Goal: Communication & Community: Answer question/provide support

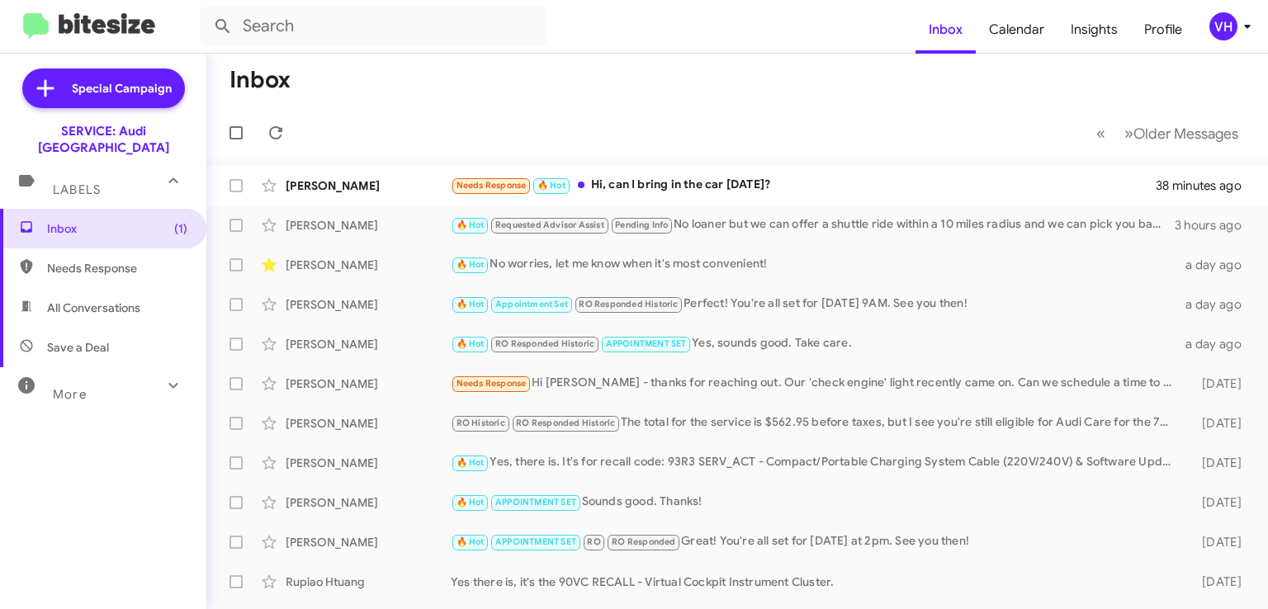
click at [991, 189] on div "Needs Response 🔥 Hot Hi, can I bring in the car on Friday?" at bounding box center [803, 185] width 705 height 19
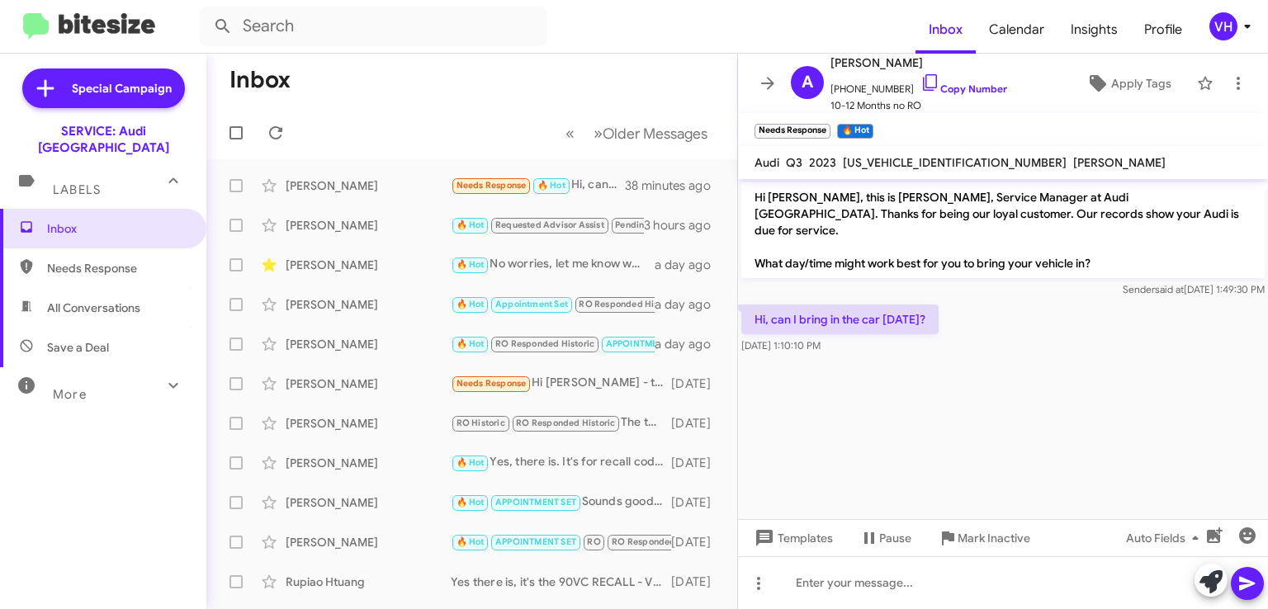
click at [883, 163] on span "[US_VEHICLE_IDENTIFICATION_NUMBER]" at bounding box center [955, 162] width 224 height 15
copy span "[US_VEHICLE_IDENTIFICATION_NUMBER]"
click at [1189, 444] on cdk-virtual-scroll-viewport "Hi Anushree, this is Steven Bainbridge, Service Manager at Audi Oakland. Thanks…" at bounding box center [1003, 349] width 530 height 340
click at [928, 165] on span "[US_VEHICLE_IDENTIFICATION_NUMBER]" at bounding box center [955, 162] width 224 height 15
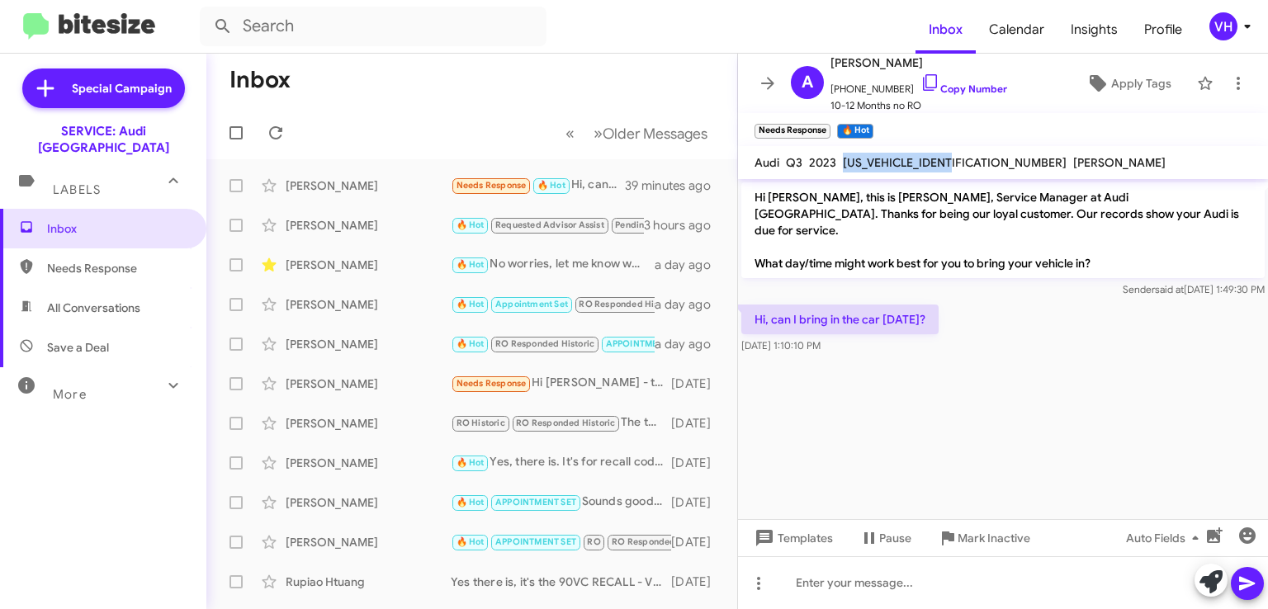
click at [928, 165] on span "[US_VEHICLE_IDENTIFICATION_NUMBER]" at bounding box center [955, 162] width 224 height 15
copy span "[US_VEHICLE_IDENTIFICATION_NUMBER]"
click at [1045, 321] on div "Hi, can I bring in the car on Friday? Aug 26, 2025, 1:10:10 PM" at bounding box center [1003, 329] width 530 height 56
click at [1174, 282] on div "Sender said at Aug 20, 2025, 1:49:30 PM" at bounding box center [1004, 290] width 524 height 17
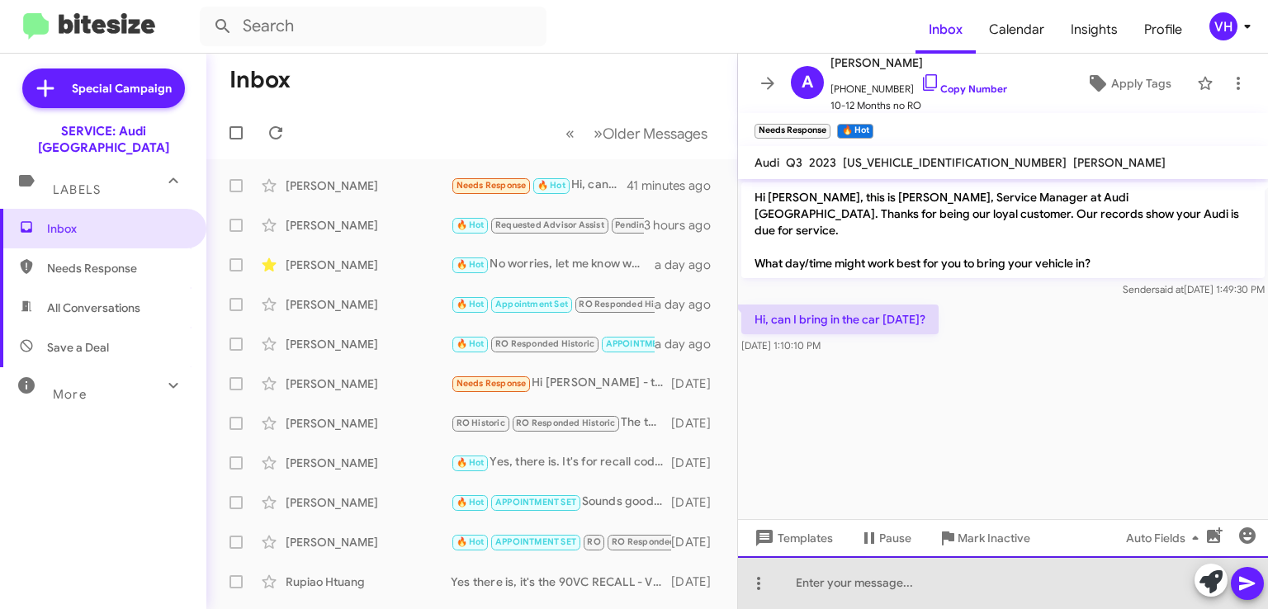
click at [963, 579] on div at bounding box center [1003, 583] width 530 height 53
click at [795, 580] on div at bounding box center [1003, 583] width 530 height 53
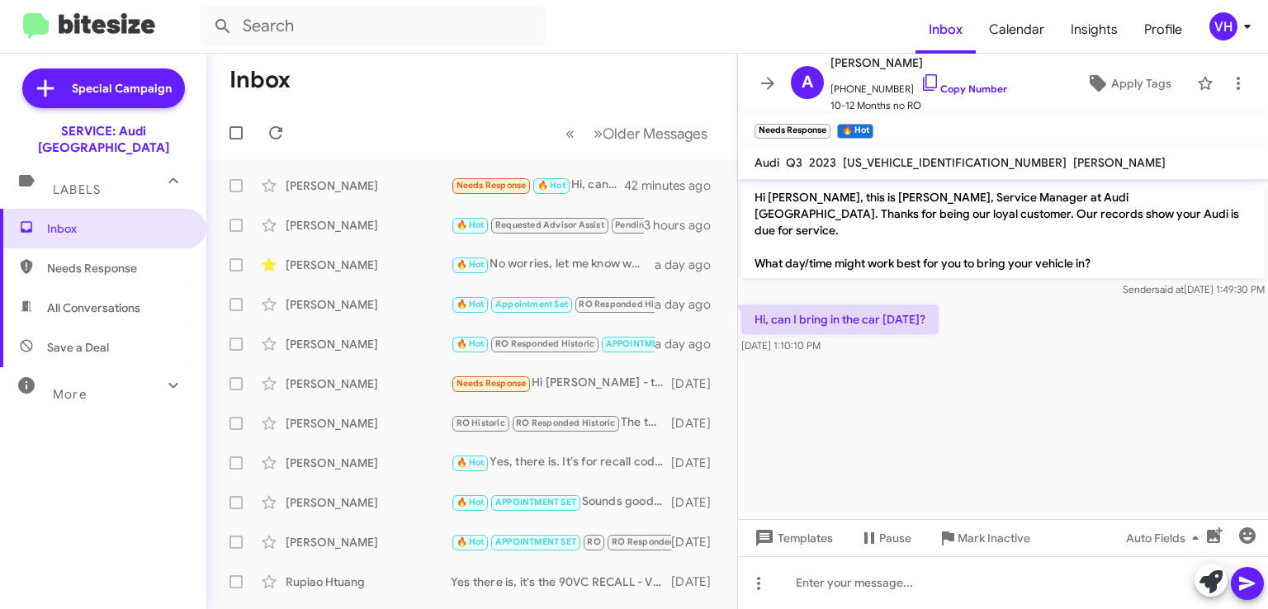
click at [1212, 438] on cdk-virtual-scroll-viewport "Hi Anushree, this is Steven Bainbridge, Service Manager at Audi Oakland. Thanks…" at bounding box center [1003, 349] width 530 height 340
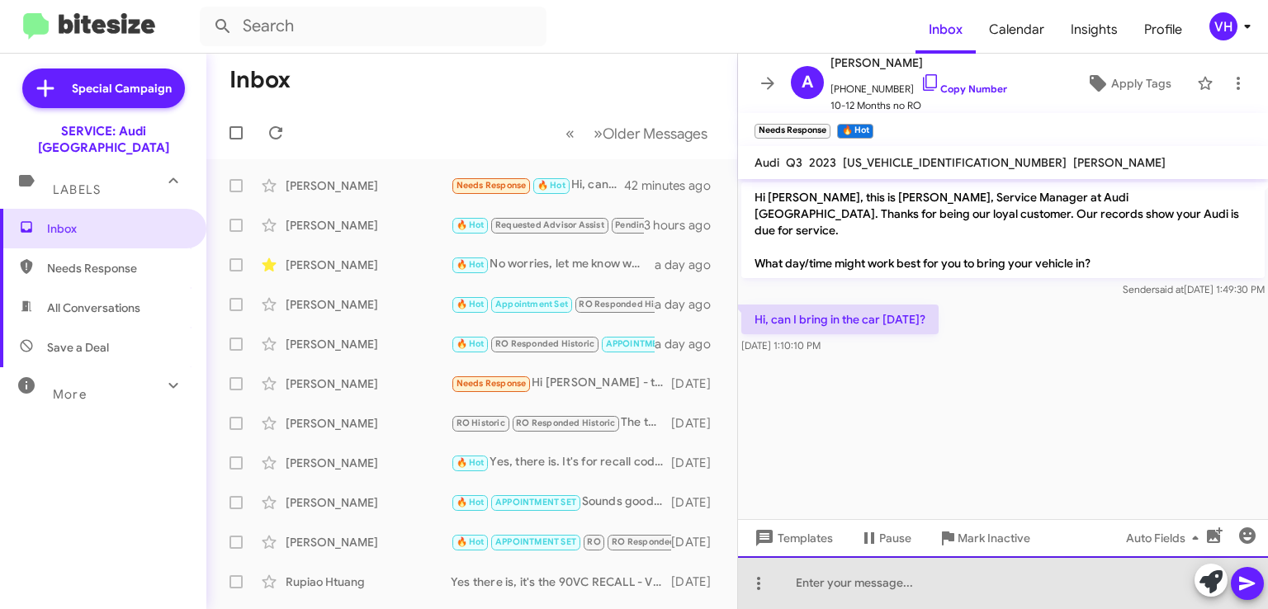
click at [852, 578] on div at bounding box center [1003, 583] width 530 height 53
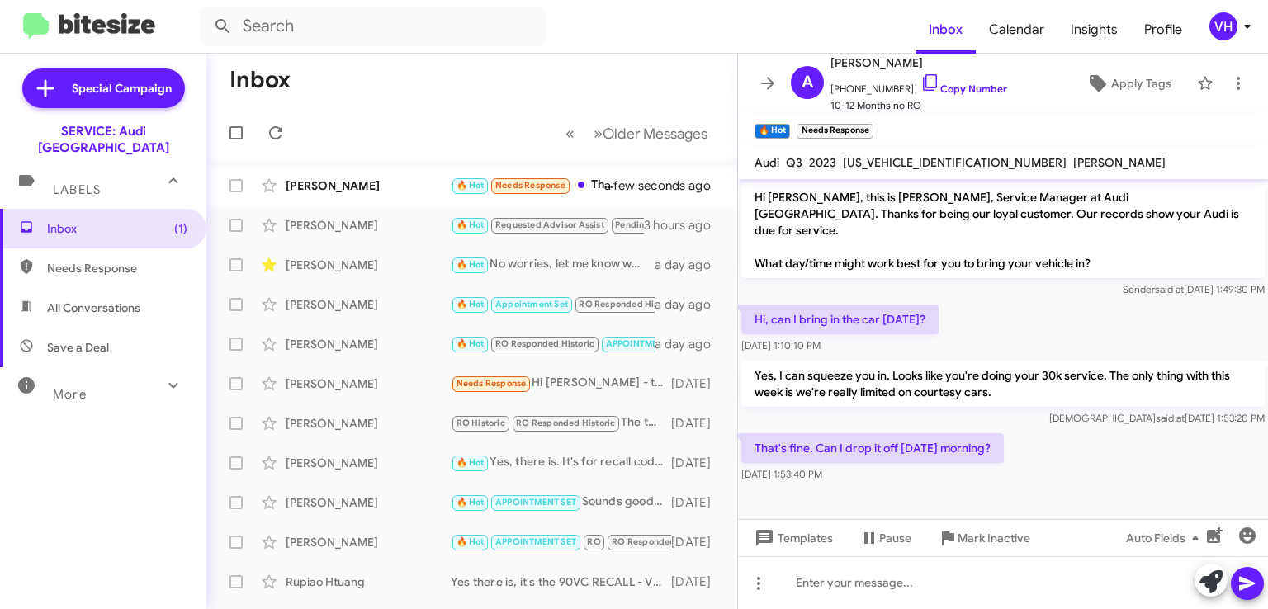
click at [959, 469] on cdk-virtual-scroll-viewport "Hi Anushree, this is Steven Bainbridge, Service Manager at Audi Oakland. Thanks…" at bounding box center [1003, 349] width 530 height 340
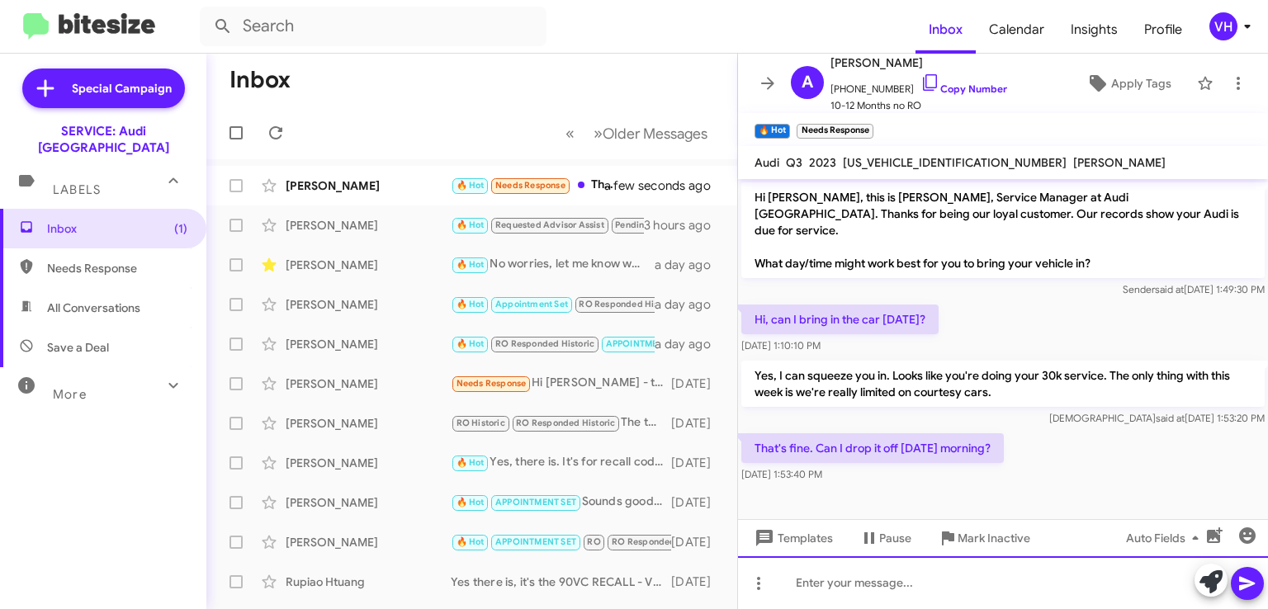
click at [915, 576] on div at bounding box center [1003, 583] width 530 height 53
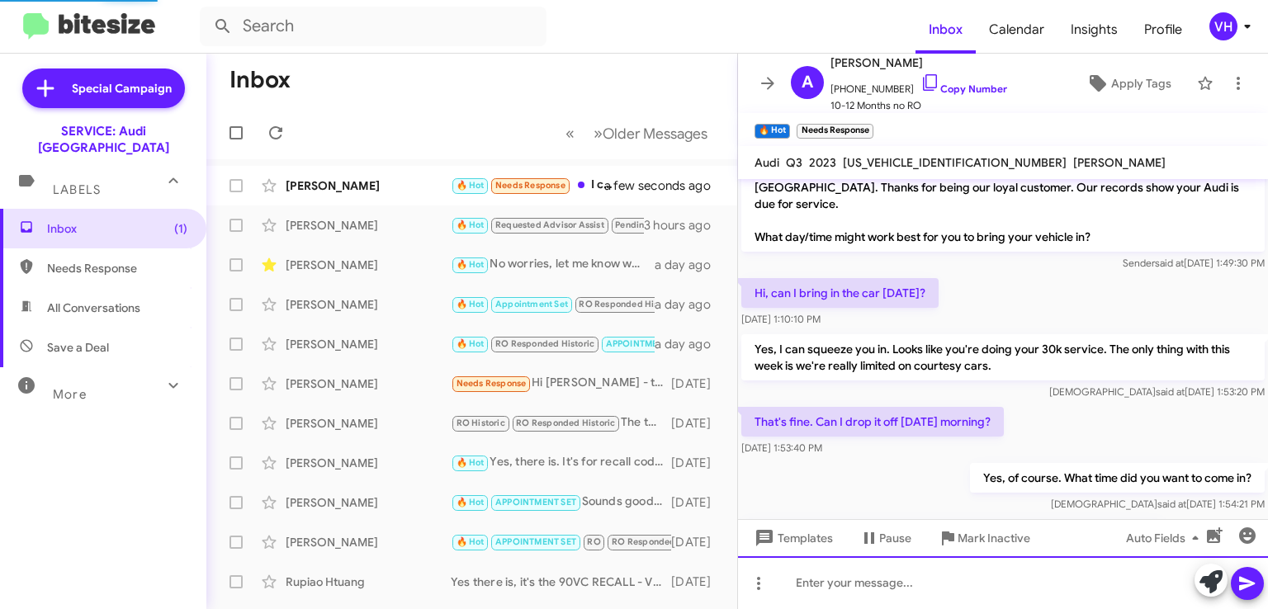
scroll to position [88, 0]
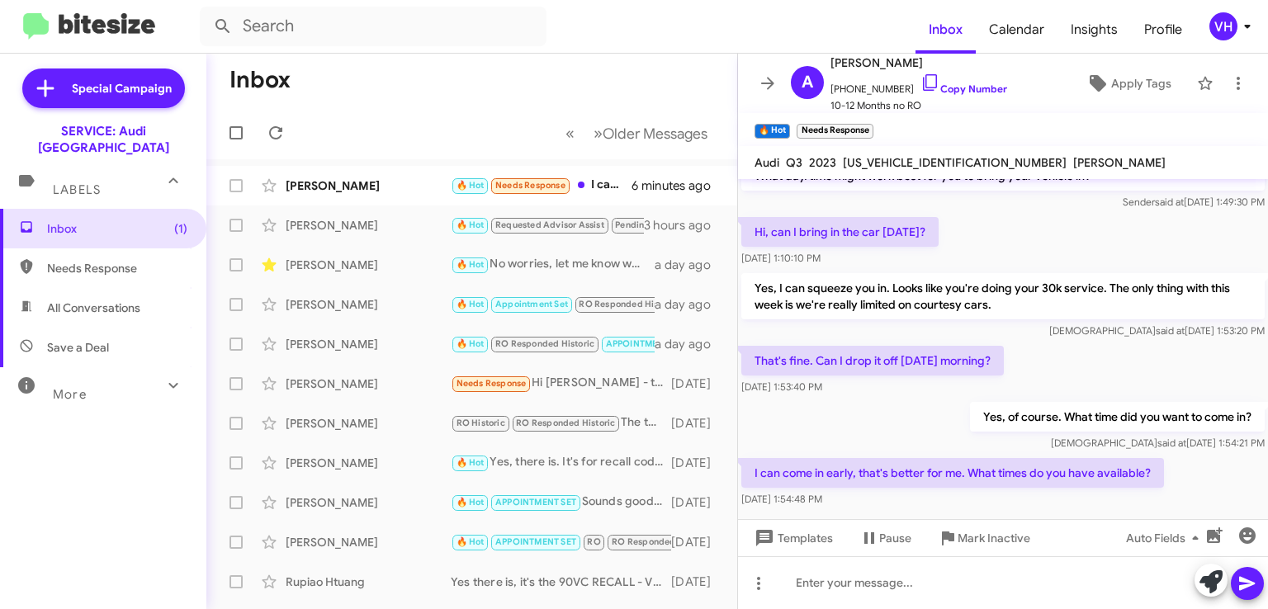
click at [1206, 473] on div "I can come in early, that's better for me. What times do you have available? Au…" at bounding box center [1003, 483] width 530 height 56
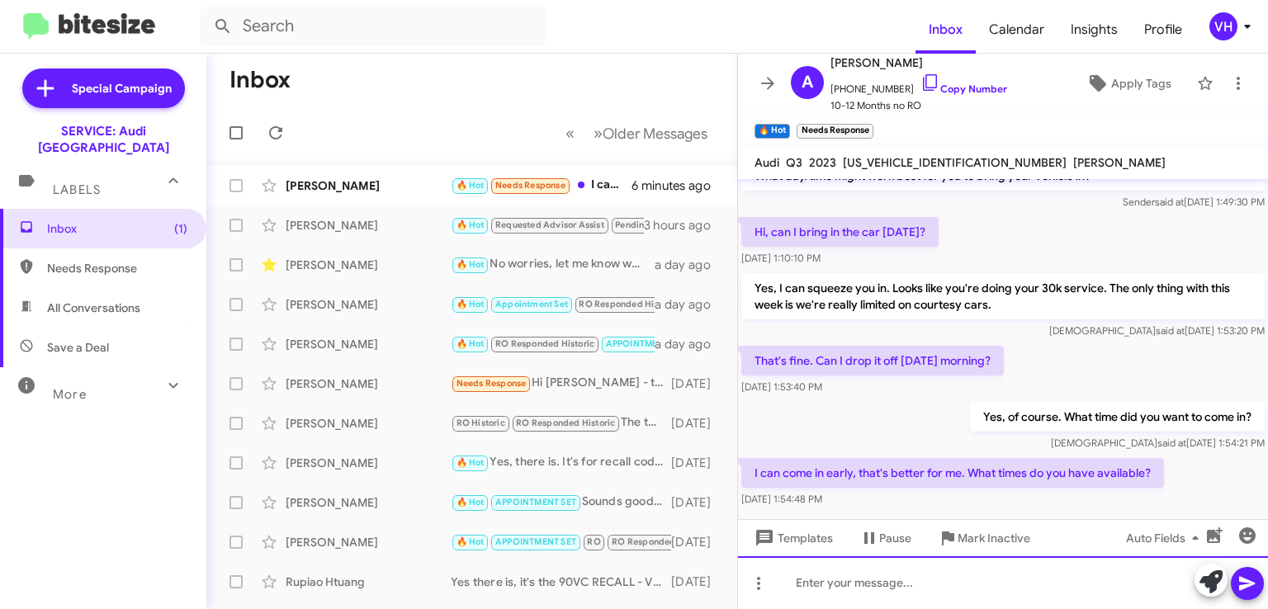
click at [1062, 576] on div at bounding box center [1003, 583] width 530 height 53
click at [1000, 586] on div "We open at 7:30am. I can get you in at 7:30, 7:45, 8" at bounding box center [1003, 583] width 530 height 53
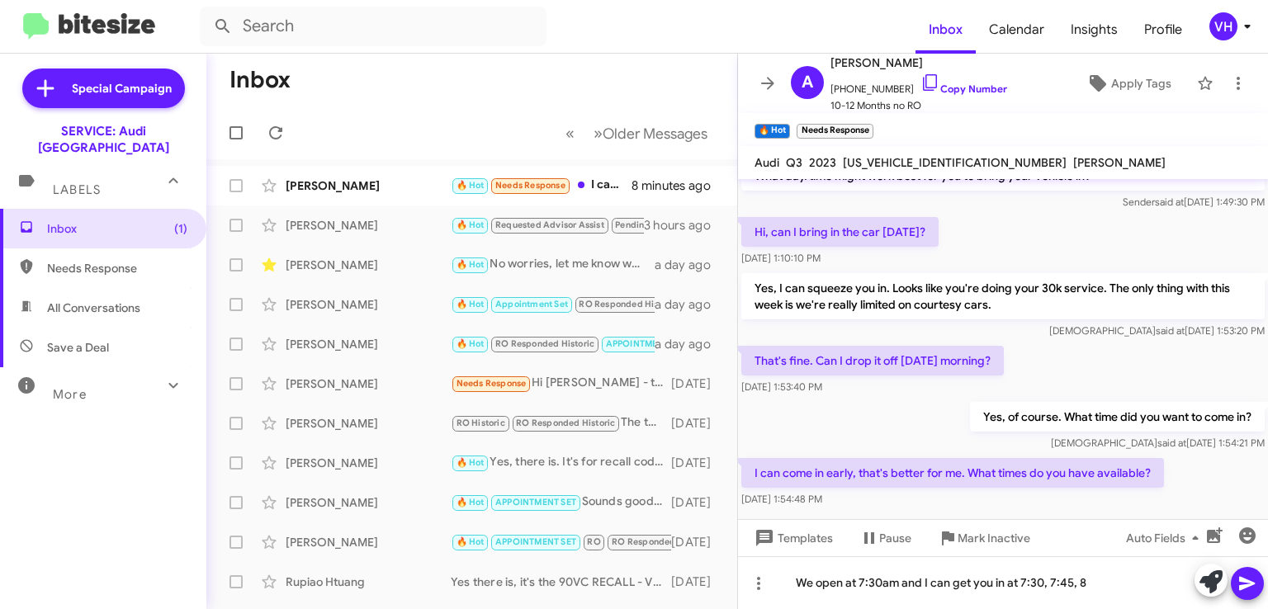
click at [1182, 476] on div "I can come in early, that's better for me. What times do you have available? Au…" at bounding box center [1003, 483] width 530 height 56
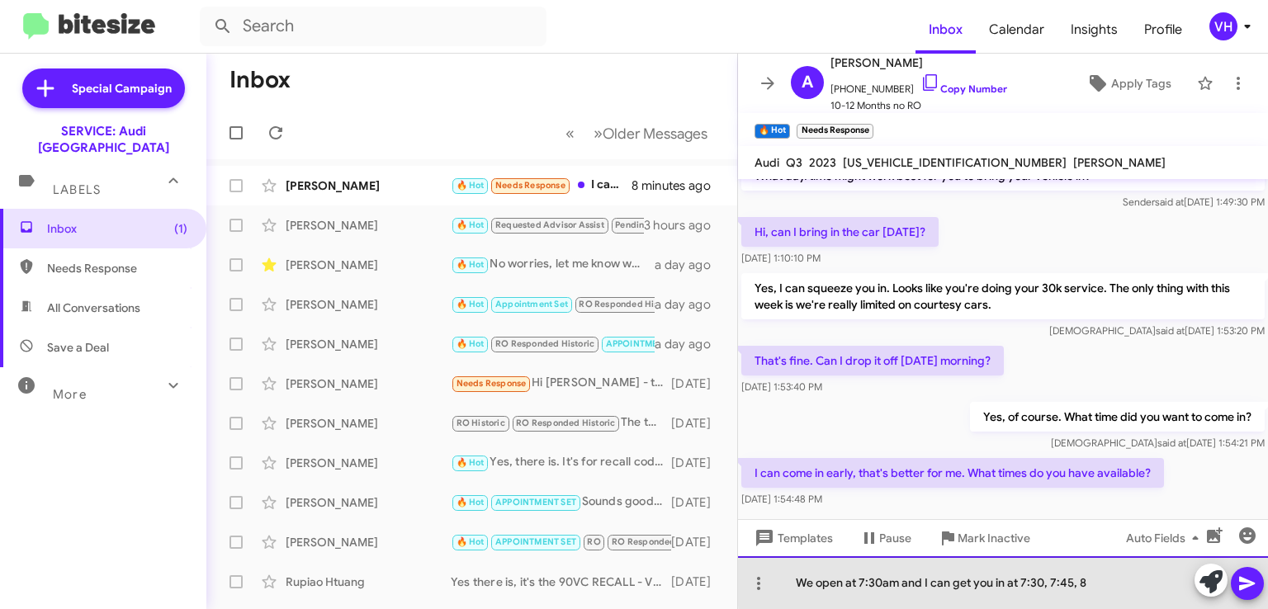
click at [1094, 583] on div "We open at 7:30am and I can get you in at 7:30, 7:45, 8" at bounding box center [1003, 583] width 530 height 53
click at [993, 585] on div "We open at 7:30am and I can get you in at 7:30, 7:45, 8" at bounding box center [1003, 583] width 530 height 53
click at [1017, 583] on div "We open at 7:30am and I can get you in at 7:30, 7:45, 8" at bounding box center [1003, 583] width 530 height 53
click at [1139, 582] on div "We open at 7:30am and I can get you in as early as 7:30, 7:45, 8." at bounding box center [1003, 583] width 530 height 53
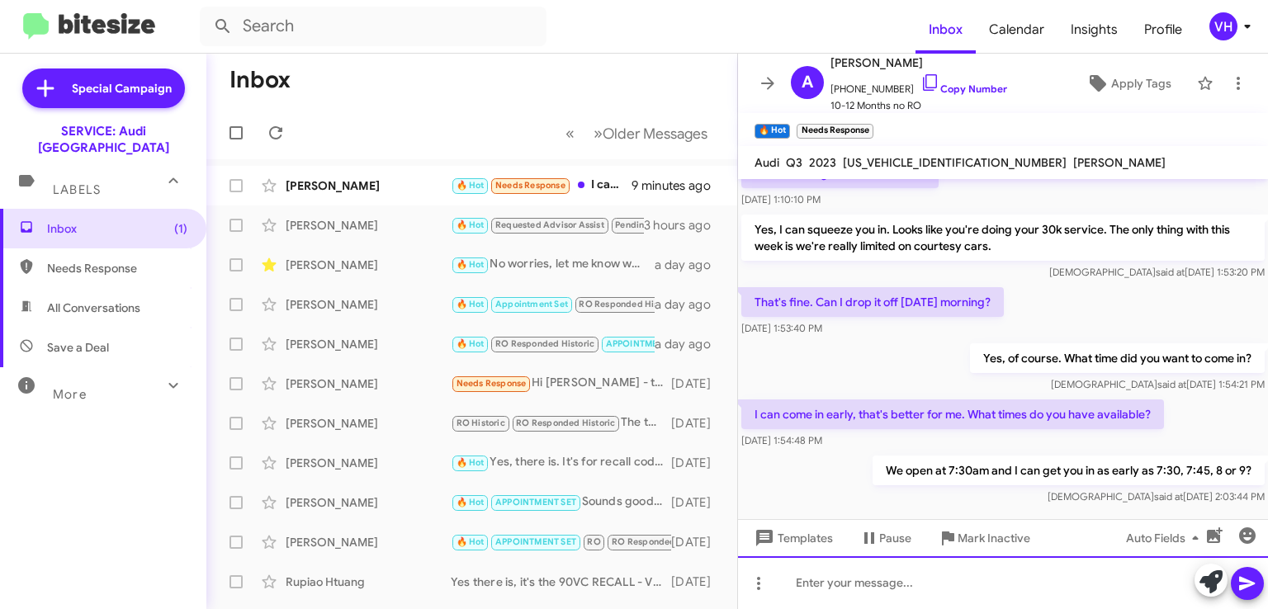
scroll to position [148, 0]
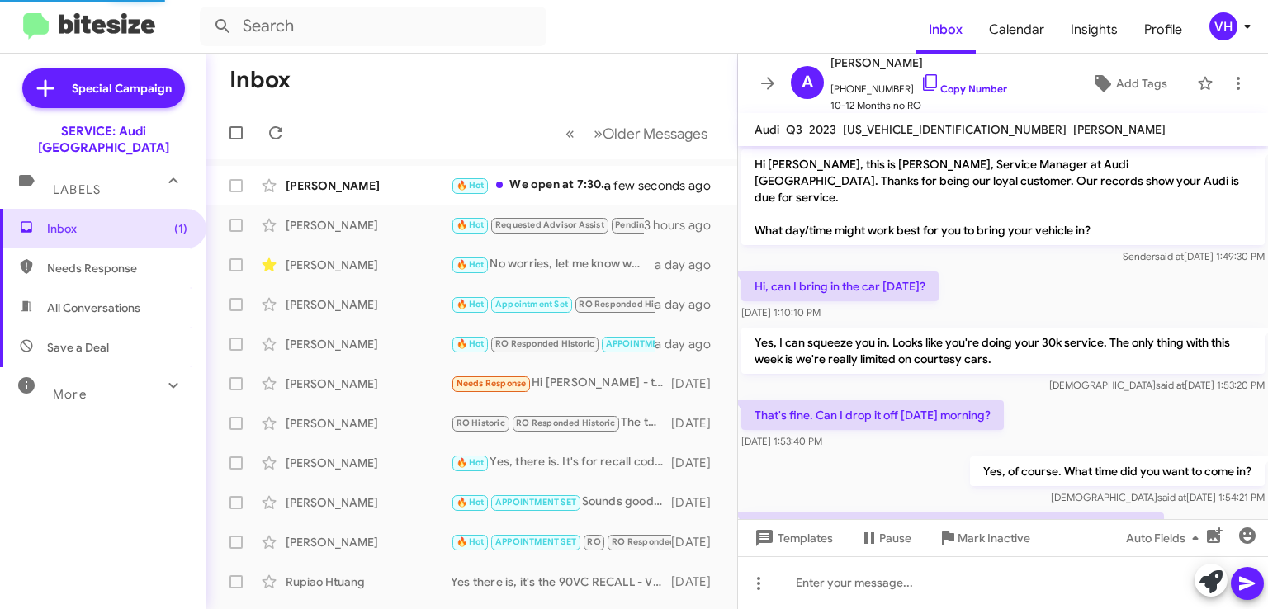
scroll to position [115, 0]
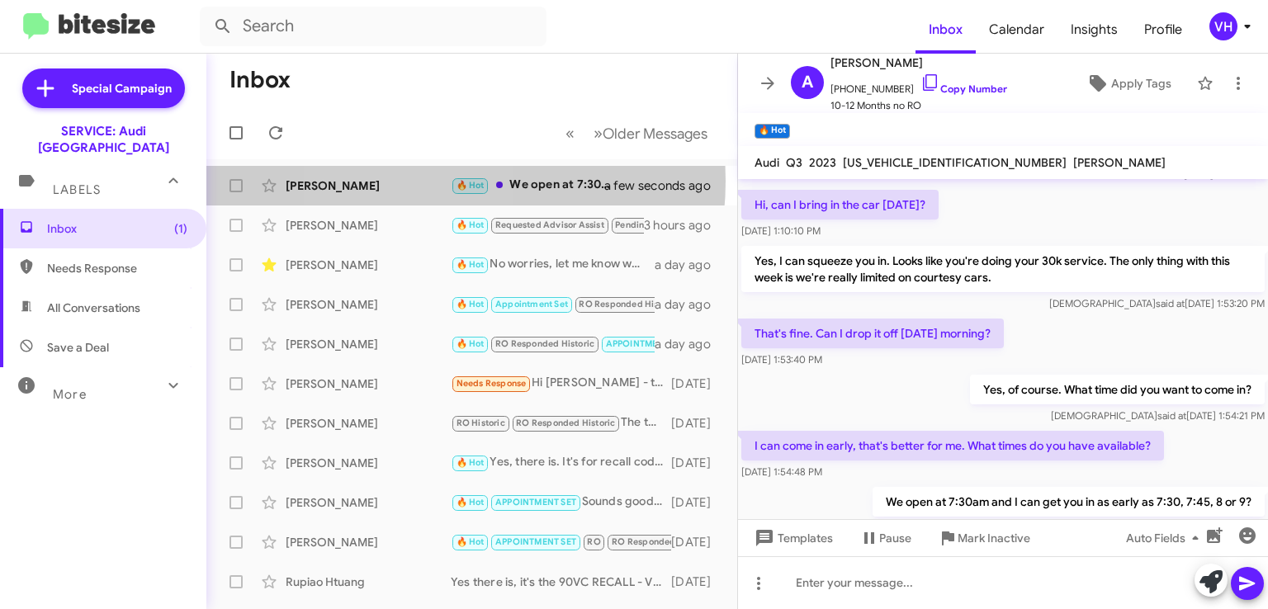
click at [410, 181] on div "[PERSON_NAME]" at bounding box center [368, 186] width 165 height 17
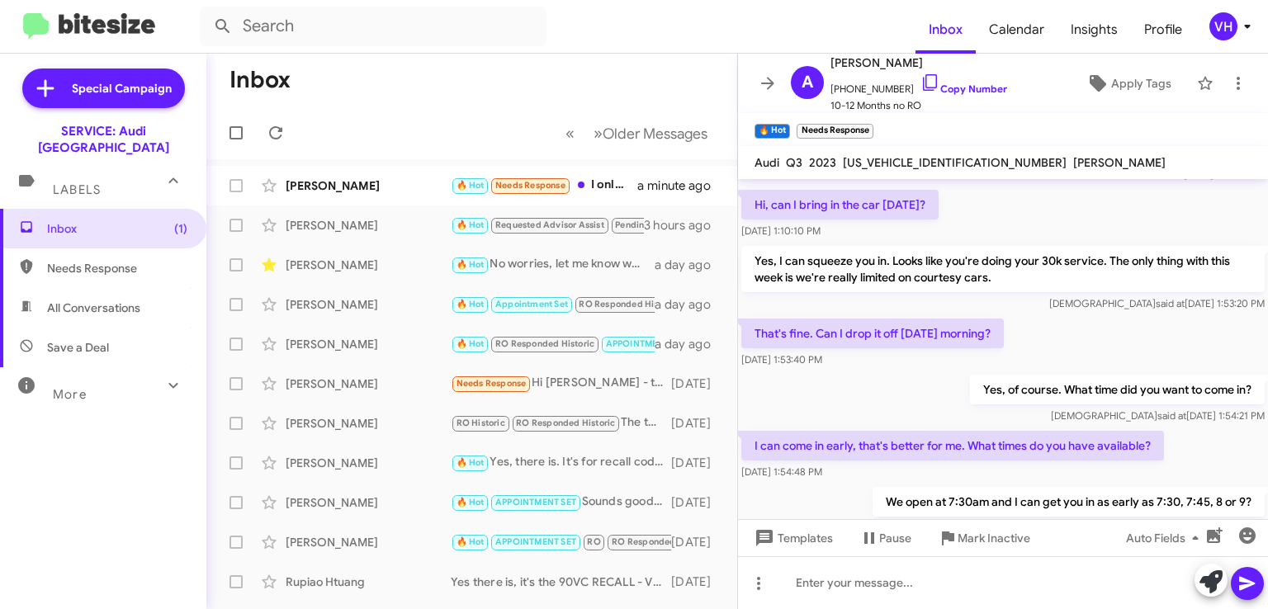
scroll to position [268, 0]
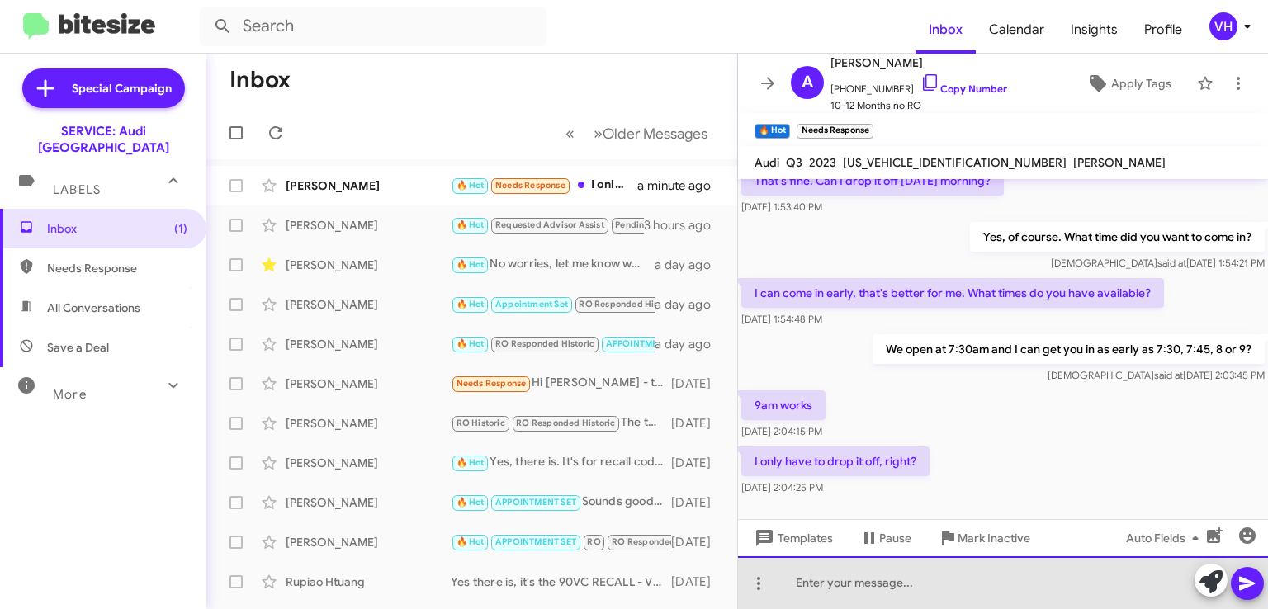
click at [913, 574] on div at bounding box center [1003, 583] width 530 height 53
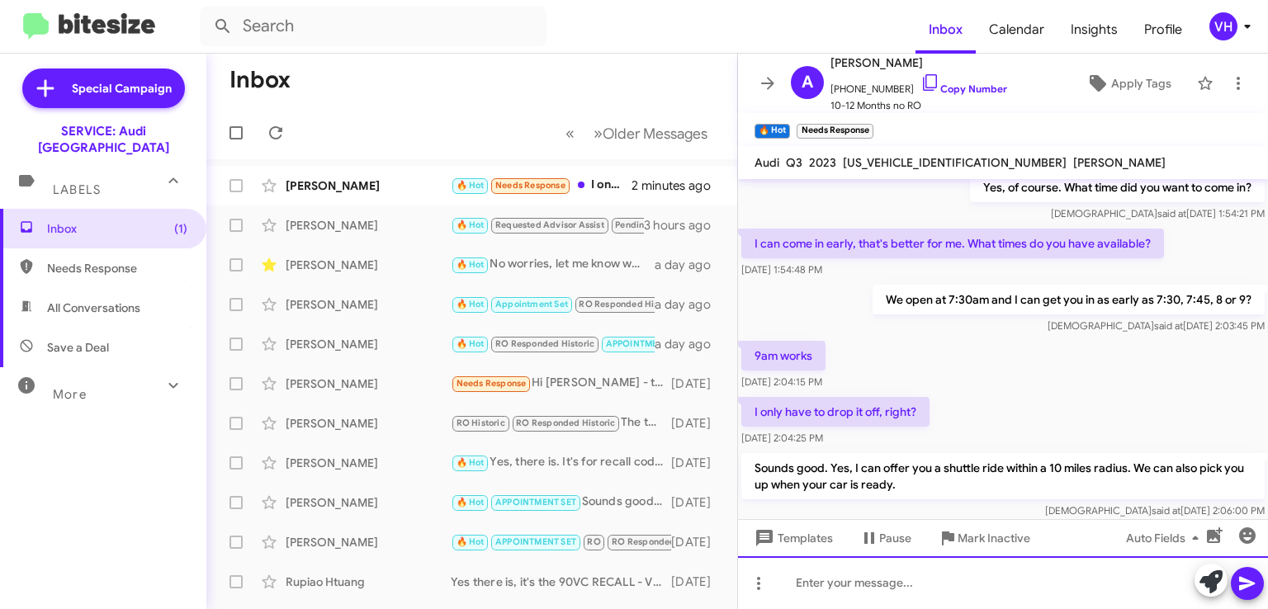
scroll to position [345, 0]
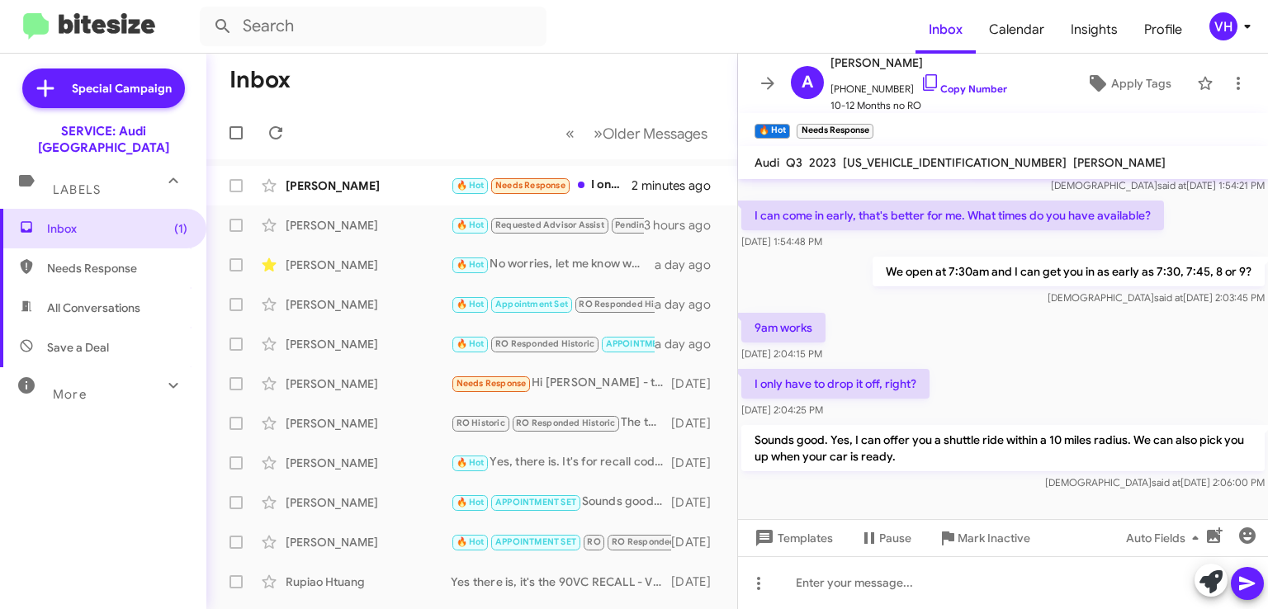
click at [931, 160] on span "[US_VEHICLE_IDENTIFICATION_NUMBER]" at bounding box center [955, 162] width 224 height 15
copy span "[US_VEHICLE_IDENTIFICATION_NUMBER]"
click at [945, 290] on div "Veda said at Aug 26, 2025, 2:03:45 PM" at bounding box center [1069, 298] width 392 height 17
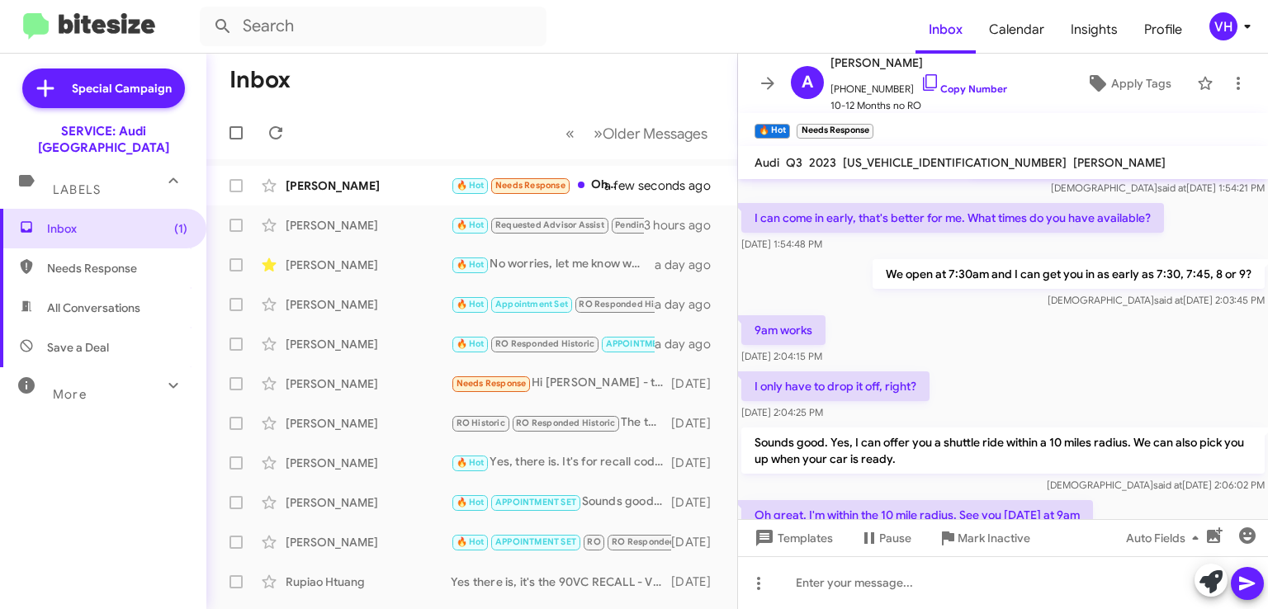
scroll to position [405, 0]
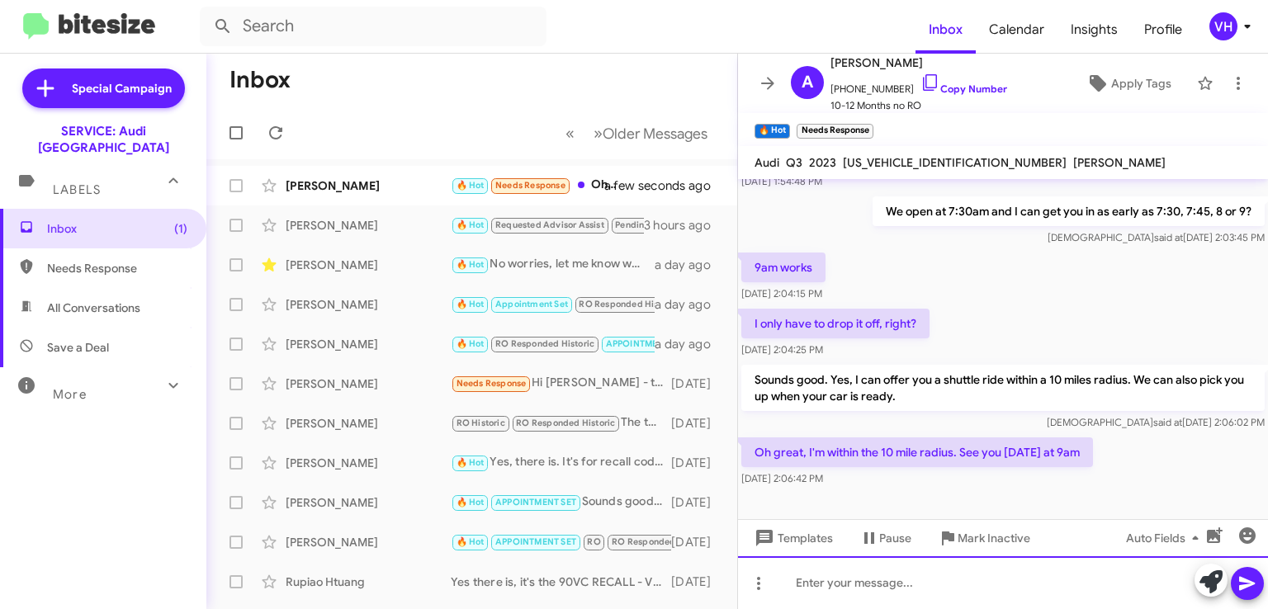
click at [907, 576] on div at bounding box center [1003, 583] width 530 height 53
click at [875, 585] on div at bounding box center [1003, 583] width 530 height 53
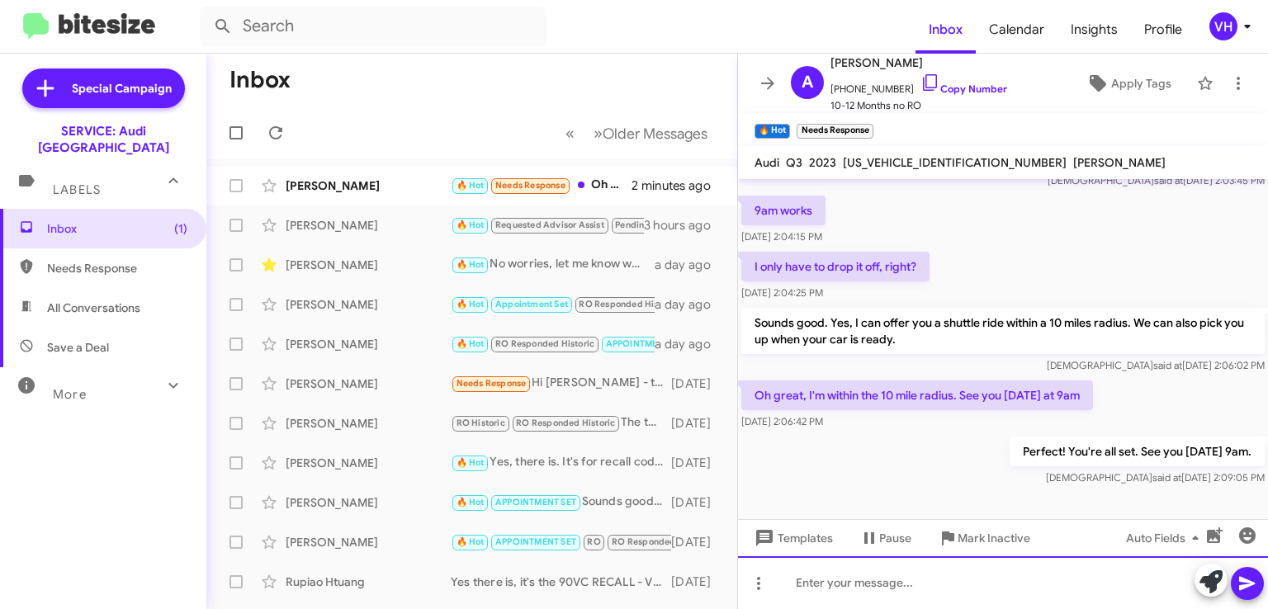
scroll to position [466, 0]
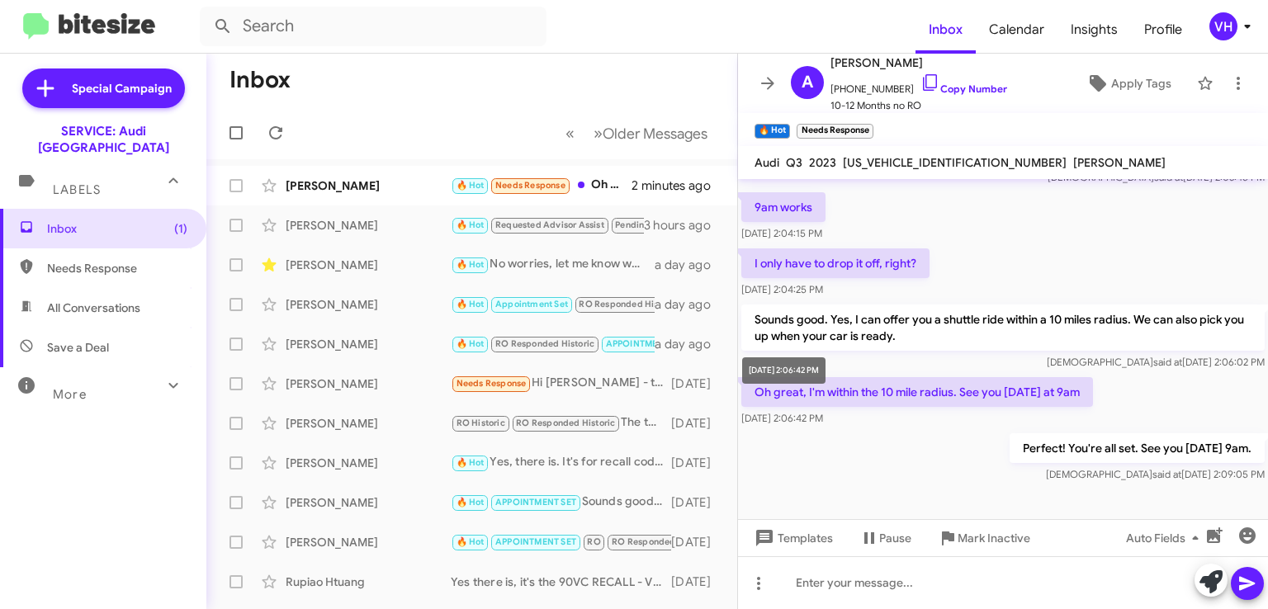
click at [804, 412] on span "[DATE] 2:06:42 PM" at bounding box center [783, 418] width 82 height 12
click at [867, 125] on span "×" at bounding box center [870, 123] width 10 height 20
click at [1099, 82] on span "Apply Tags" at bounding box center [1128, 84] width 95 height 30
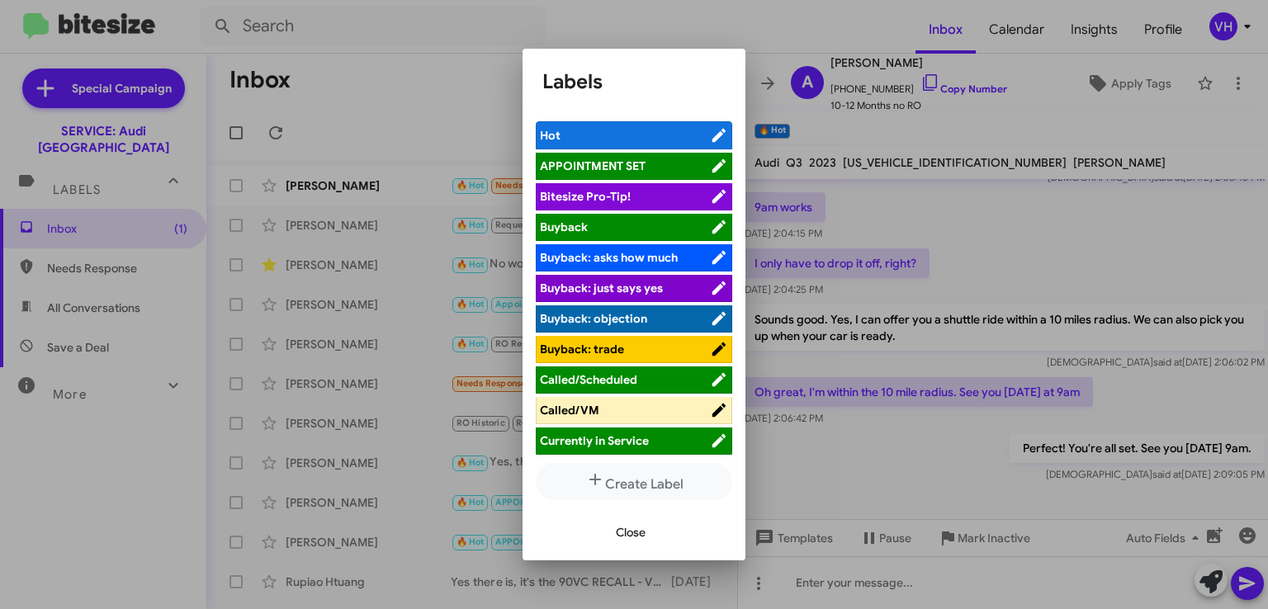
click at [653, 165] on span "APPOINTMENT SET" at bounding box center [625, 166] width 170 height 17
drag, startPoint x: 627, startPoint y: 533, endPoint x: 637, endPoint y: 551, distance: 21.1
click at [625, 531] on span "Close" at bounding box center [631, 533] width 30 height 30
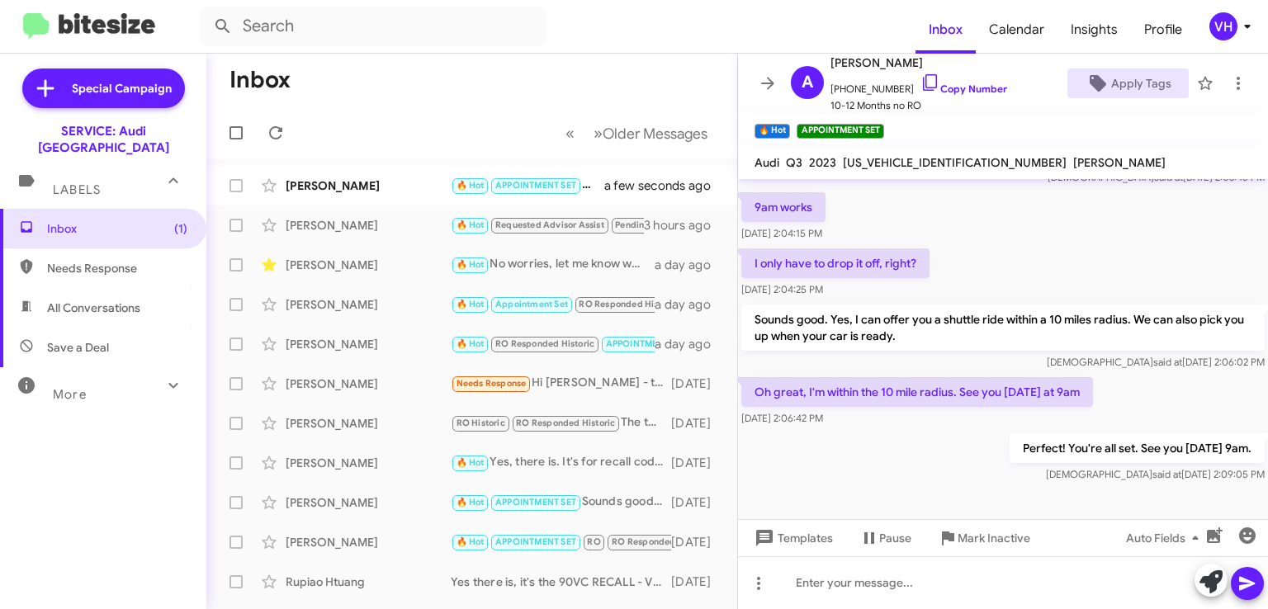
click at [893, 430] on div "Perfect! You're all set. See you Friday 8/29 at 9am. Veda said at Aug 26, 2025,…" at bounding box center [1003, 458] width 530 height 56
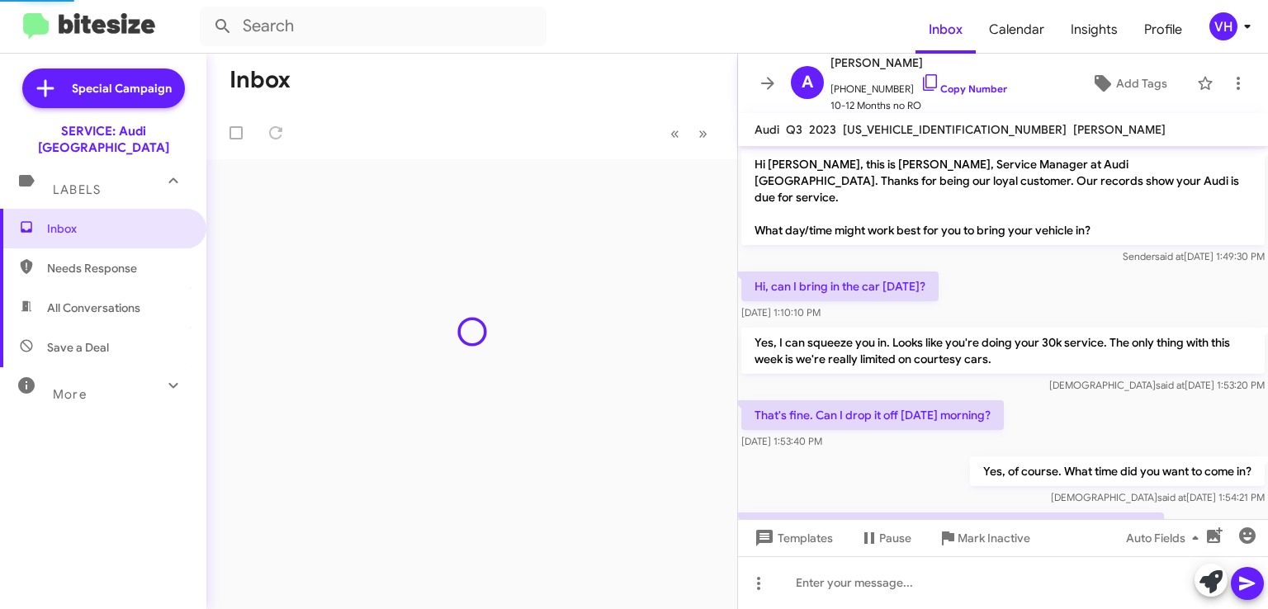
scroll to position [467, 0]
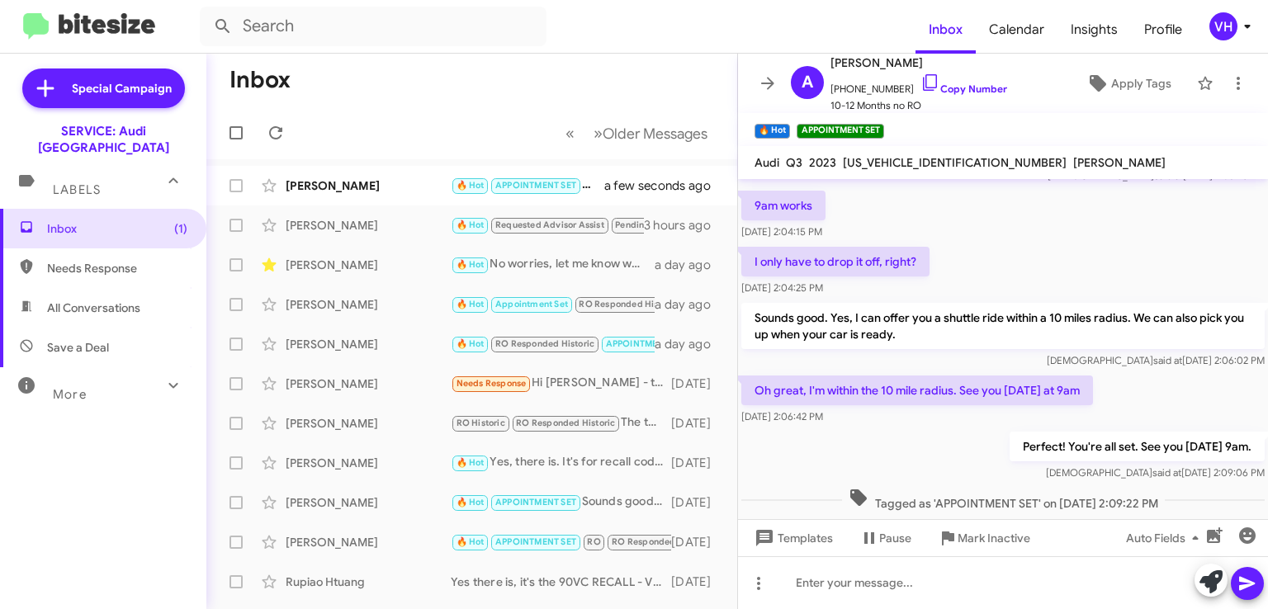
click at [337, 173] on div "[PERSON_NAME] 🔥 Hot APPOINTMENT SET Perfect! You're all set. See you [DATE] 9am…" at bounding box center [472, 185] width 505 height 33
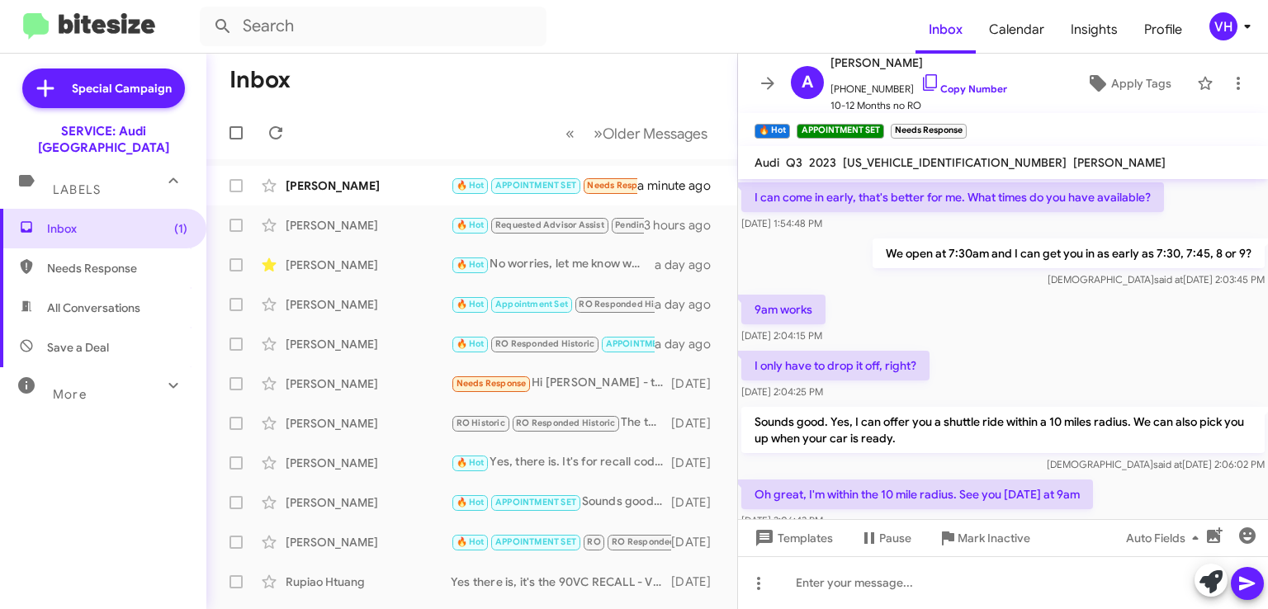
scroll to position [562, 0]
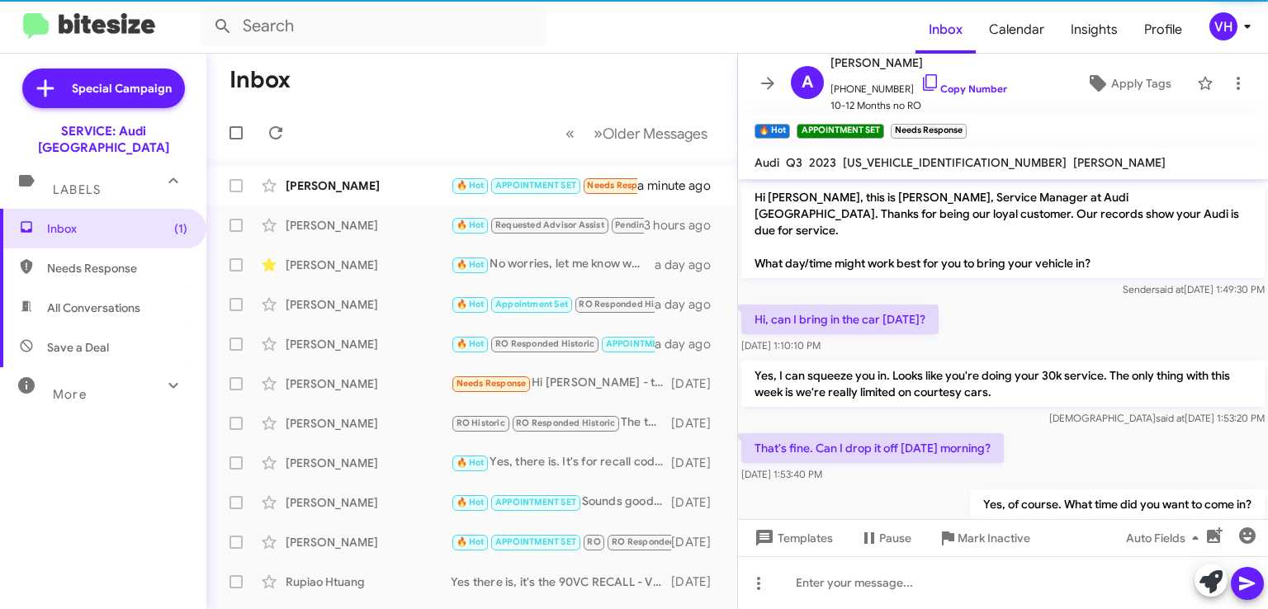
scroll to position [562, 0]
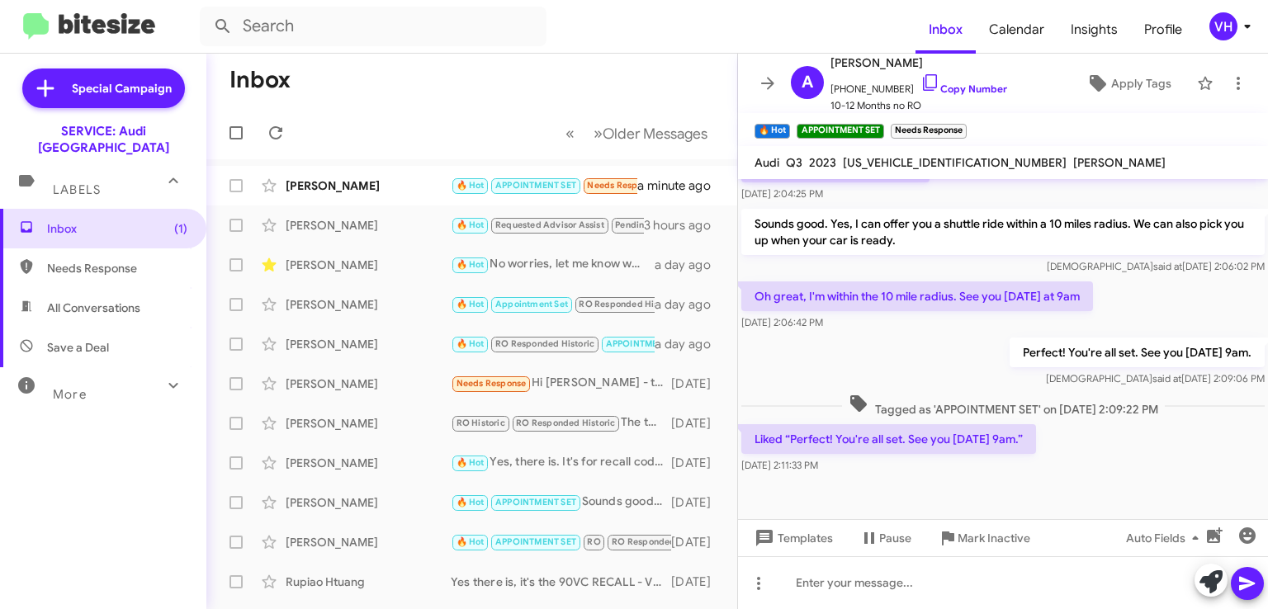
click at [964, 123] on span "×" at bounding box center [963, 123] width 10 height 20
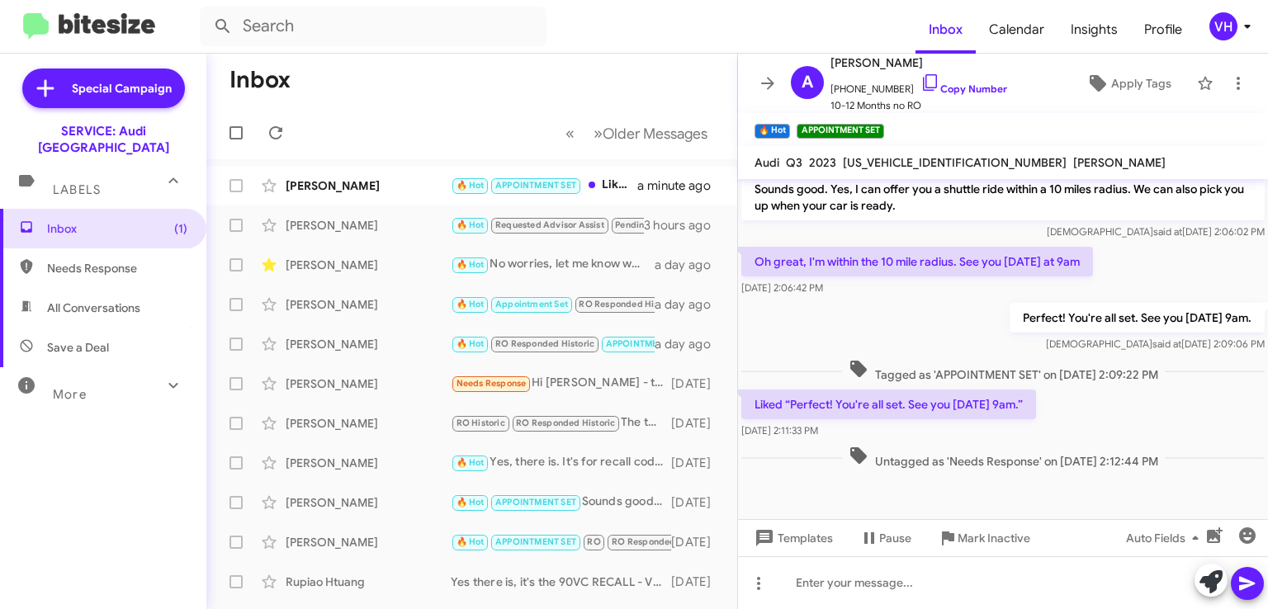
click at [764, 80] on icon at bounding box center [768, 83] width 20 height 20
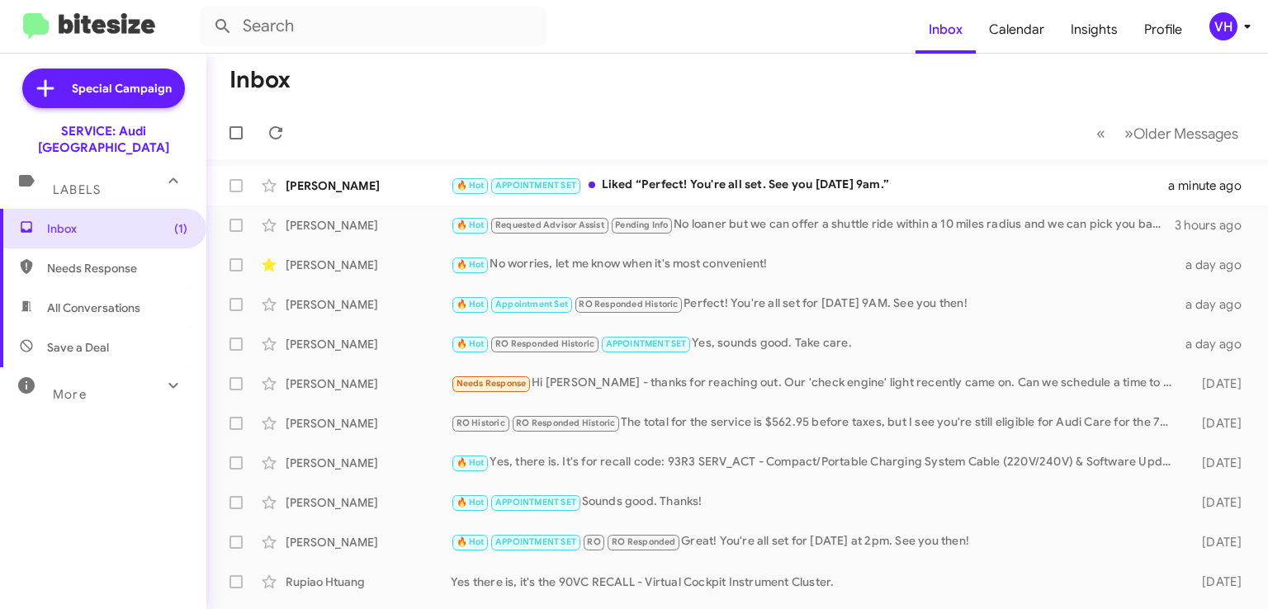
click at [379, 190] on div "[PERSON_NAME]" at bounding box center [368, 186] width 165 height 17
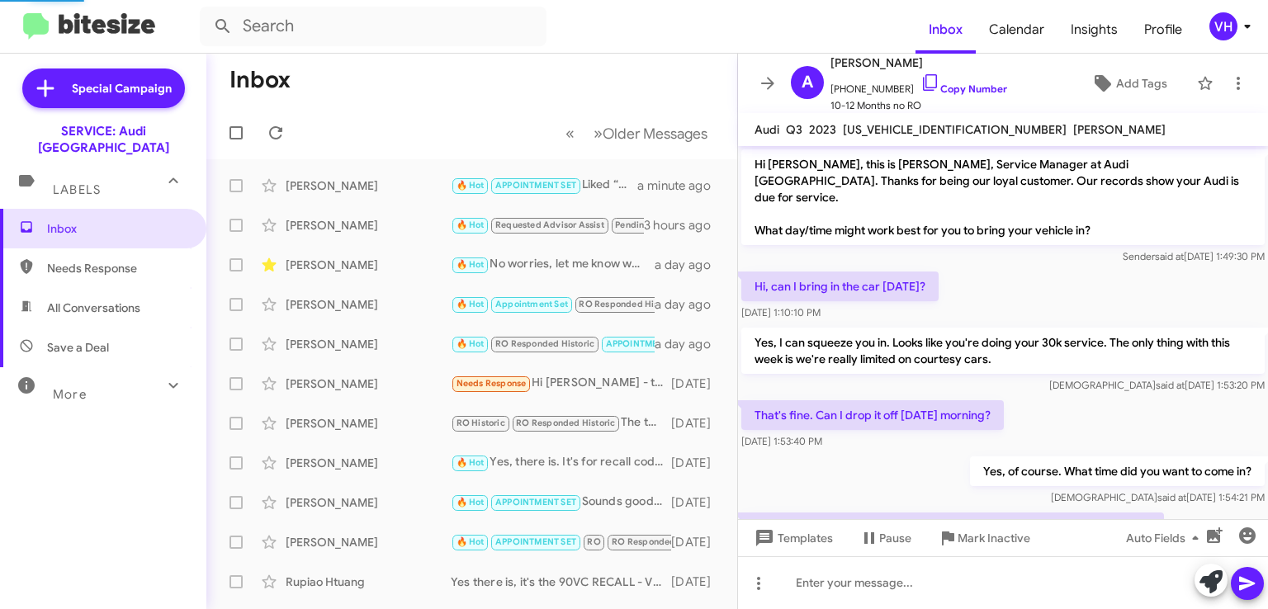
scroll to position [530, 0]
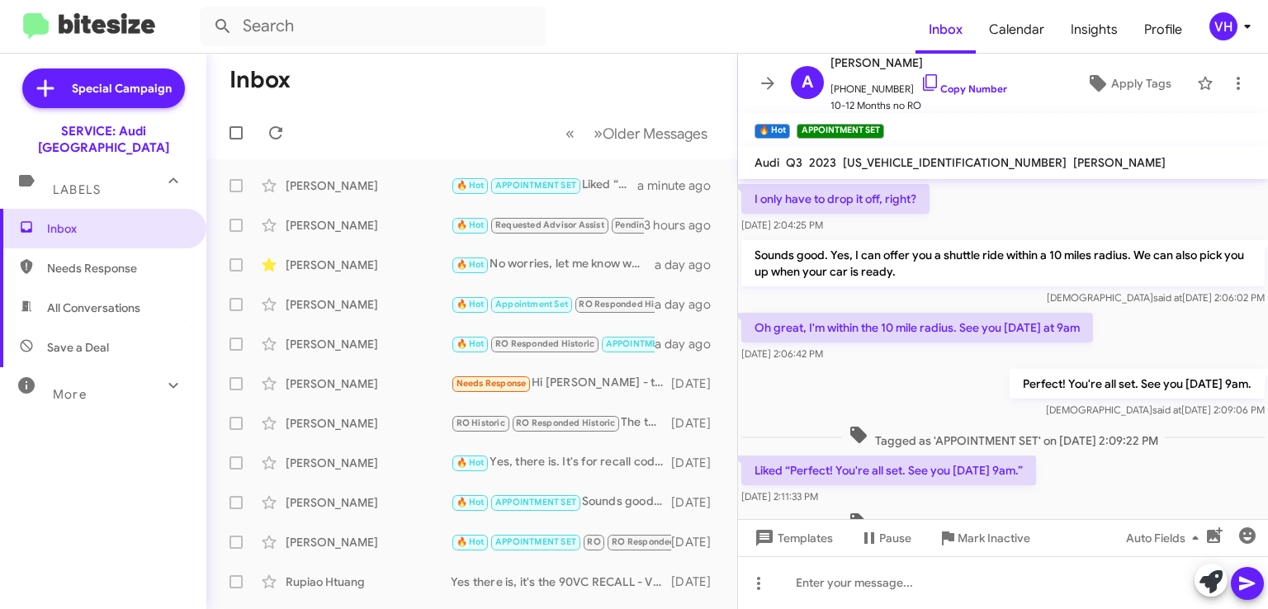
click at [374, 216] on div "[PERSON_NAME] 🔥 Hot Requested Advisor Assist Pending Info No loaner but we can …" at bounding box center [472, 225] width 505 height 33
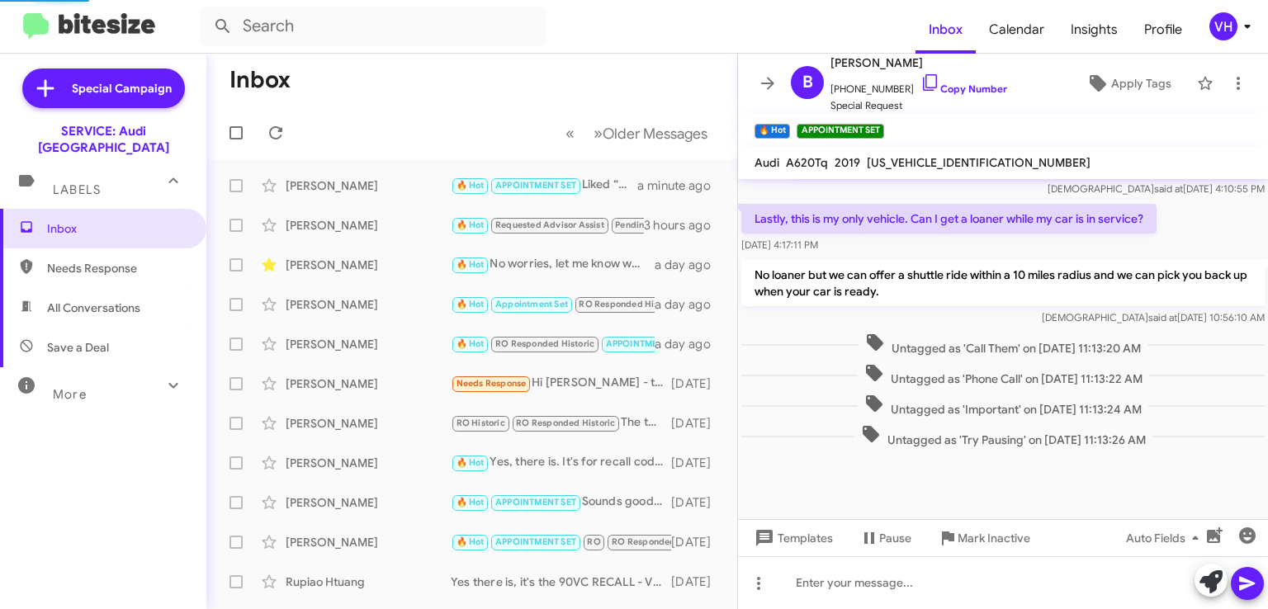
click at [374, 187] on div "[PERSON_NAME]" at bounding box center [368, 186] width 165 height 17
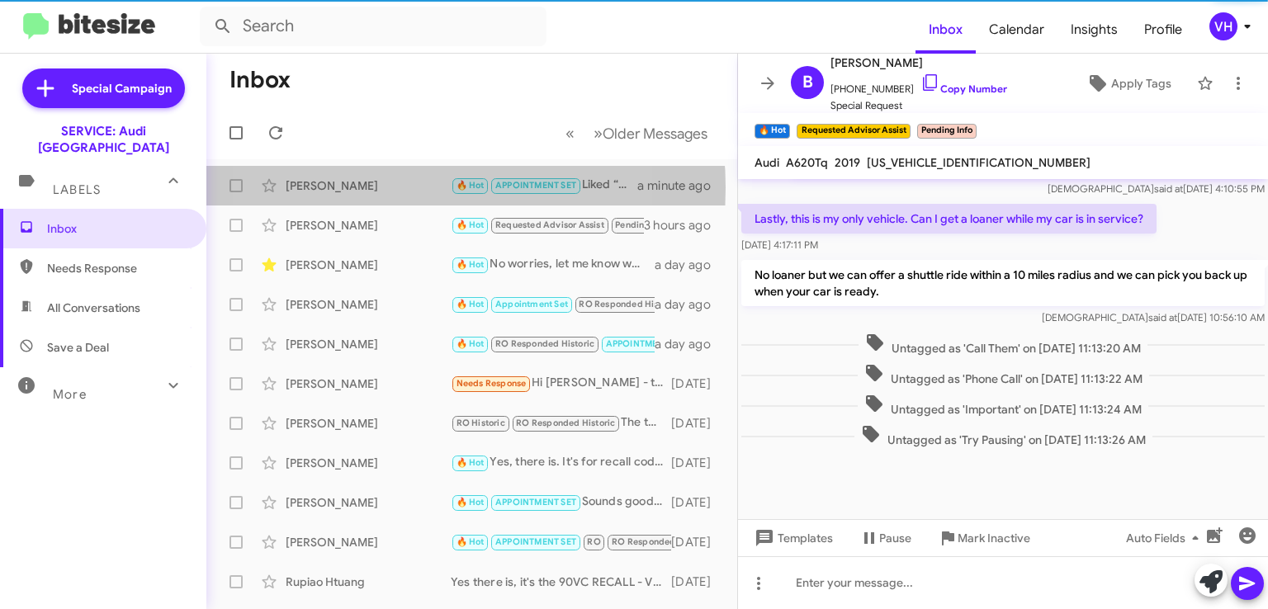
scroll to position [596, 0]
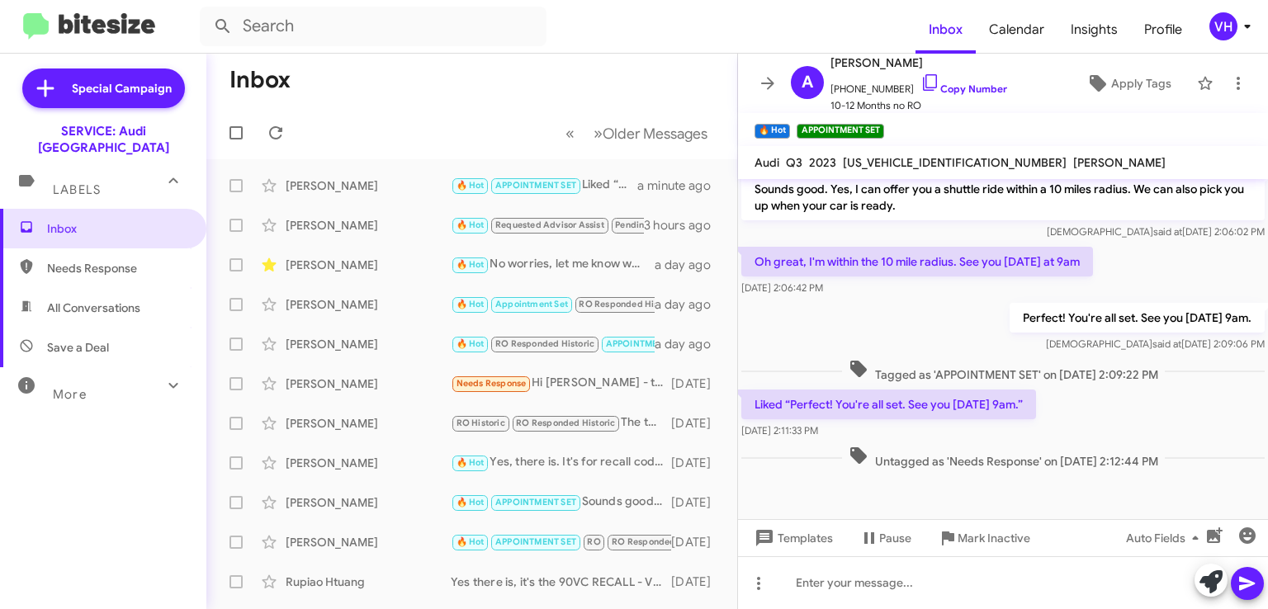
click at [767, 80] on icon at bounding box center [768, 83] width 20 height 20
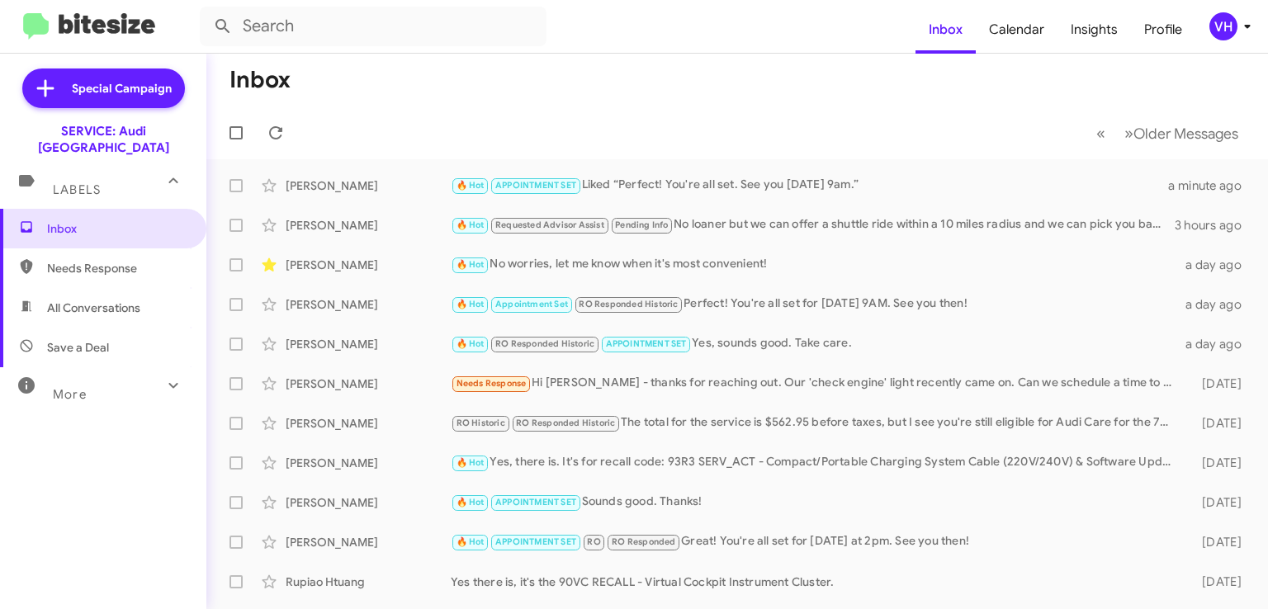
click at [991, 30] on span "Calendar" at bounding box center [1017, 30] width 82 height 48
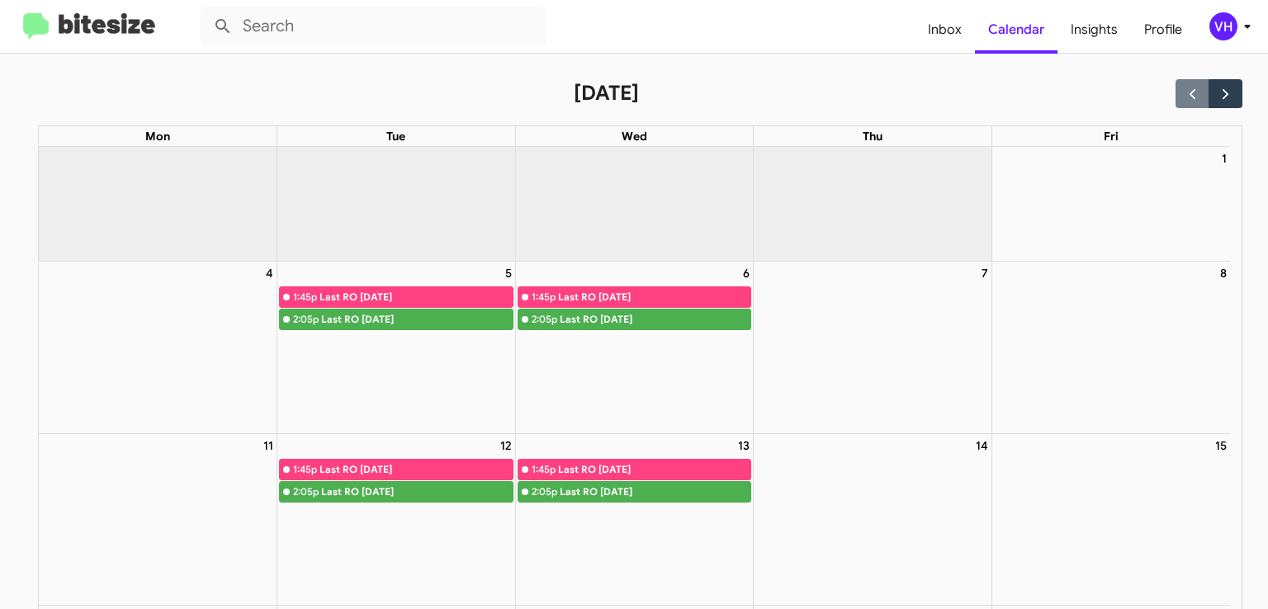
click at [1078, 28] on span "Insights" at bounding box center [1094, 30] width 73 height 48
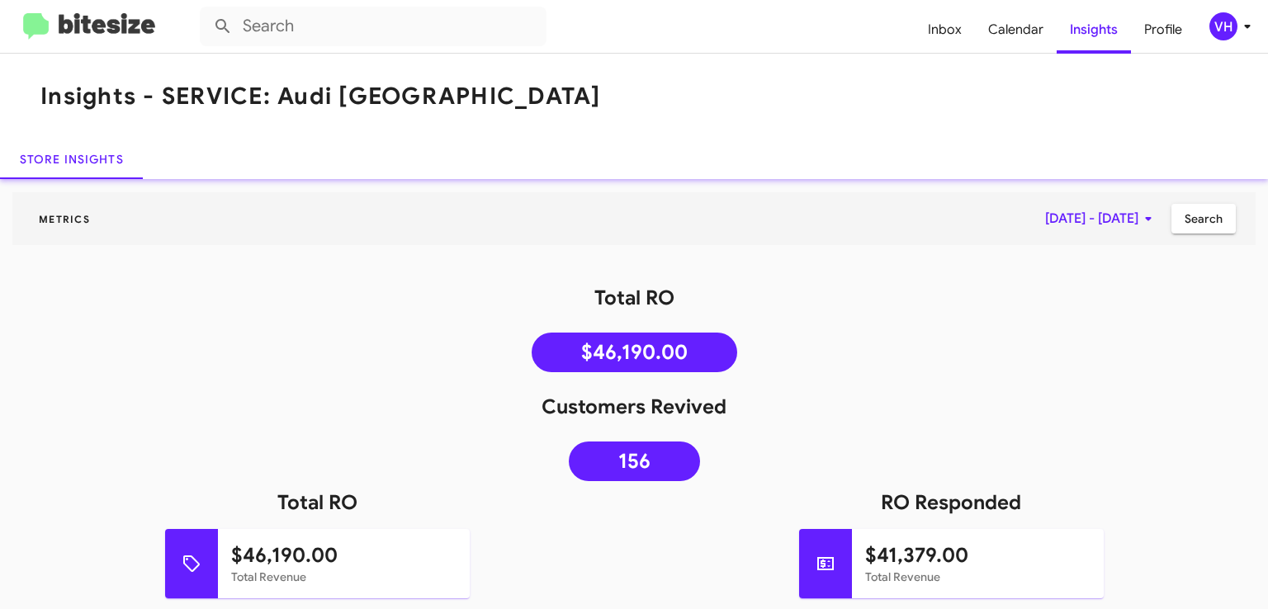
click at [1176, 27] on span "Profile" at bounding box center [1163, 30] width 64 height 48
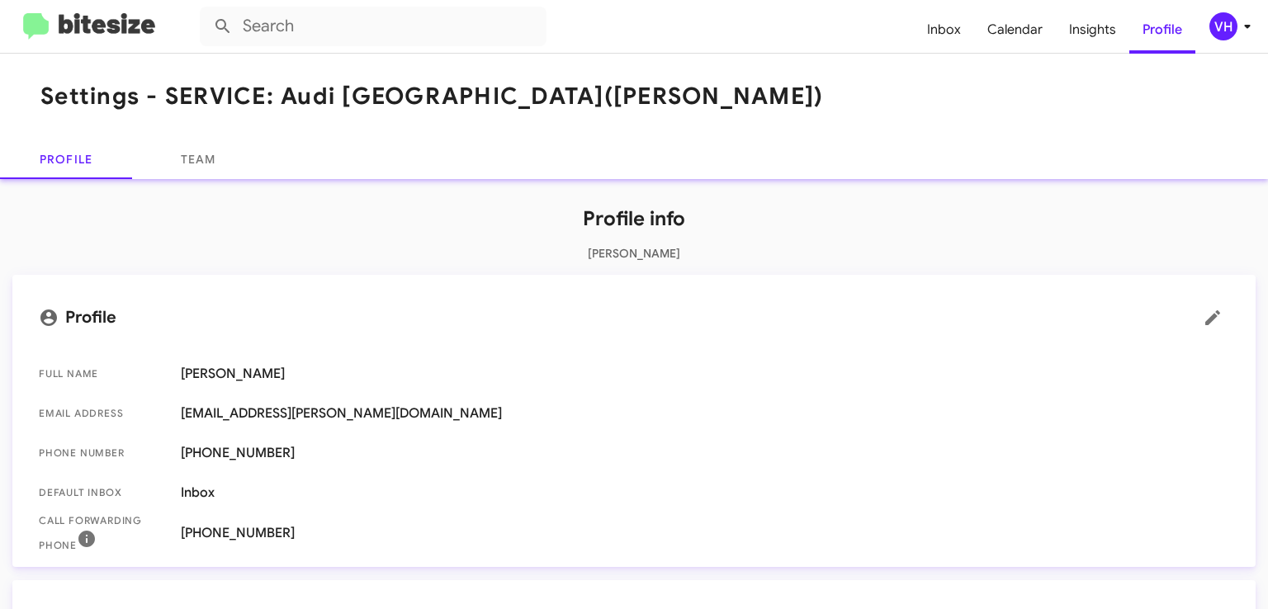
click at [964, 39] on span "Inbox" at bounding box center [944, 30] width 60 height 48
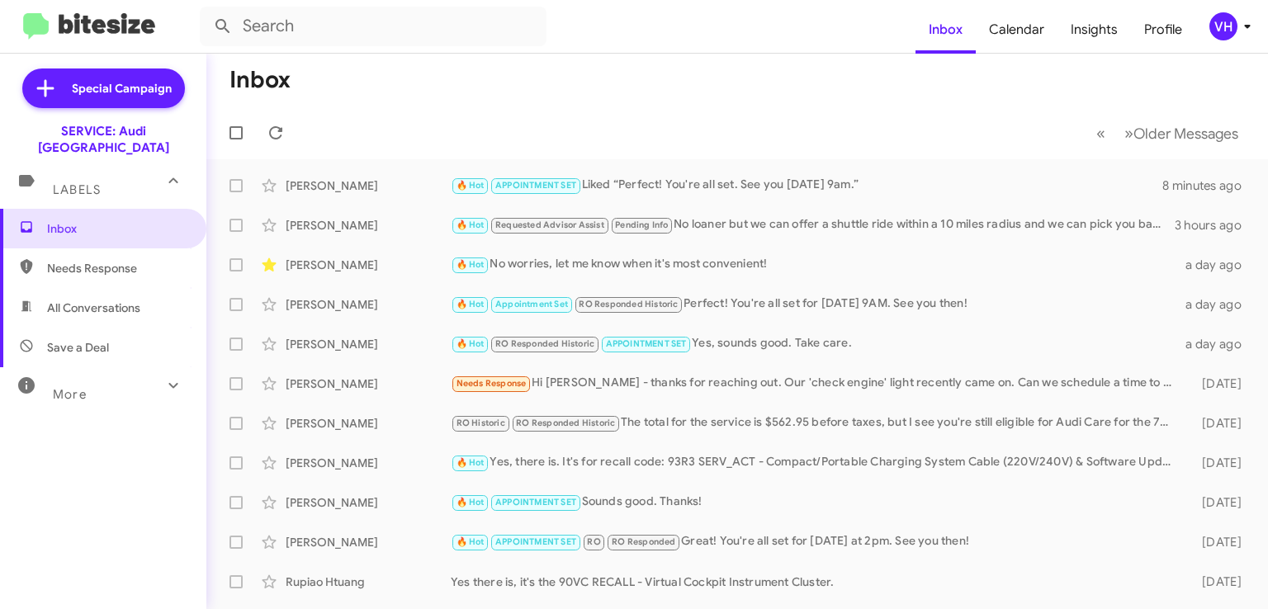
click at [341, 197] on div "Anushree Deb 🔥 Hot APPOINTMENT SET Liked “Perfect! You're all set. See you Frid…" at bounding box center [737, 185] width 1035 height 33
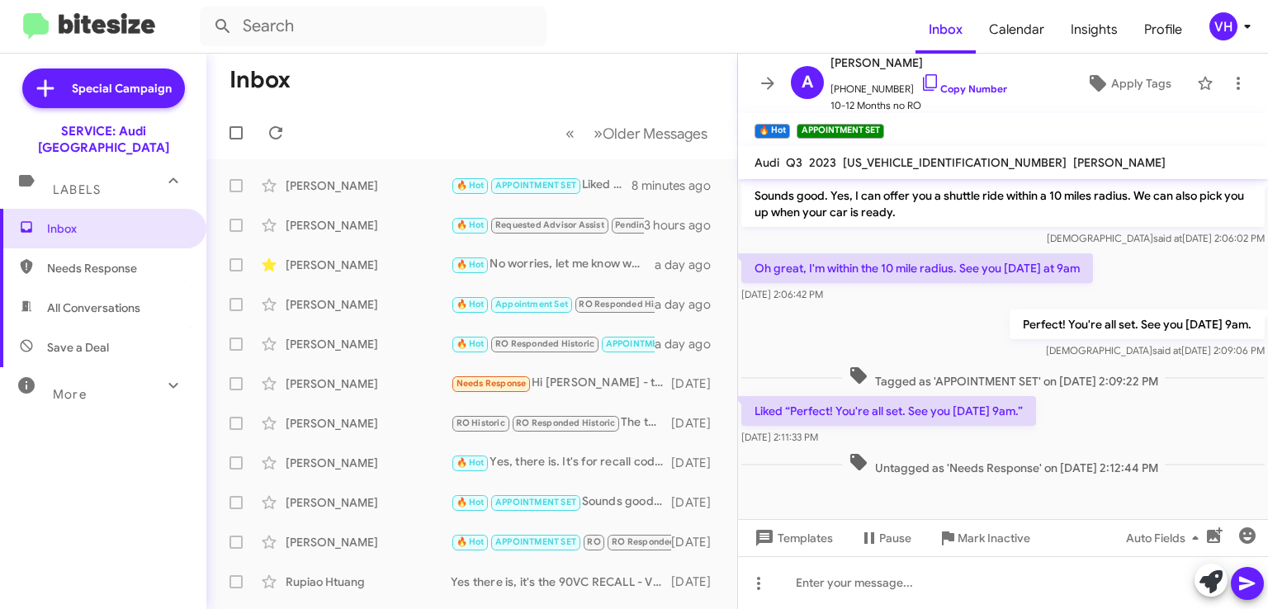
scroll to position [596, 0]
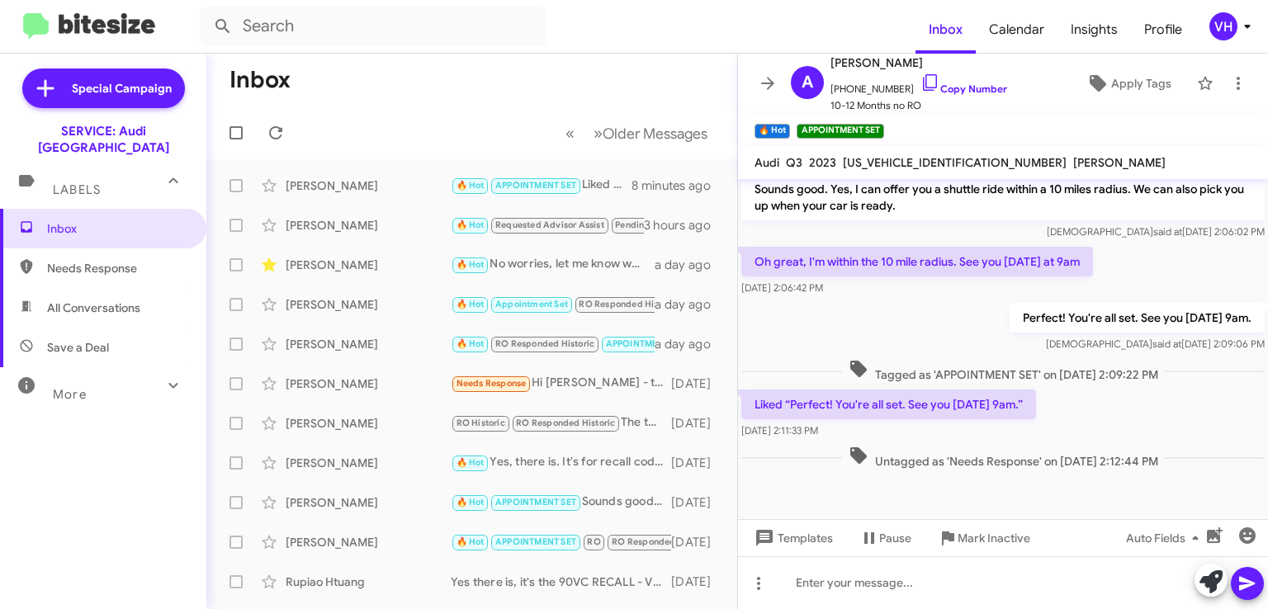
click at [932, 159] on span "[US_VEHICLE_IDENTIFICATION_NUMBER]" at bounding box center [955, 162] width 224 height 15
copy span "[US_VEHICLE_IDENTIFICATION_NUMBER]"
click at [962, 473] on div at bounding box center [1003, 504] width 530 height 62
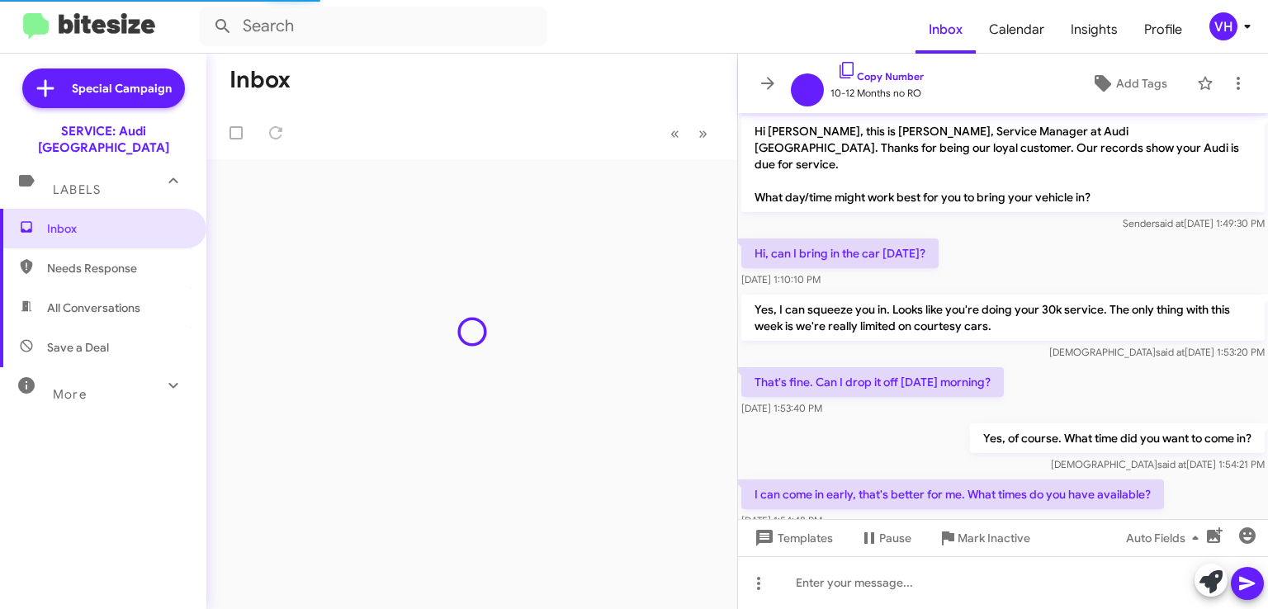
scroll to position [530, 0]
